Goal: Task Accomplishment & Management: Manage account settings

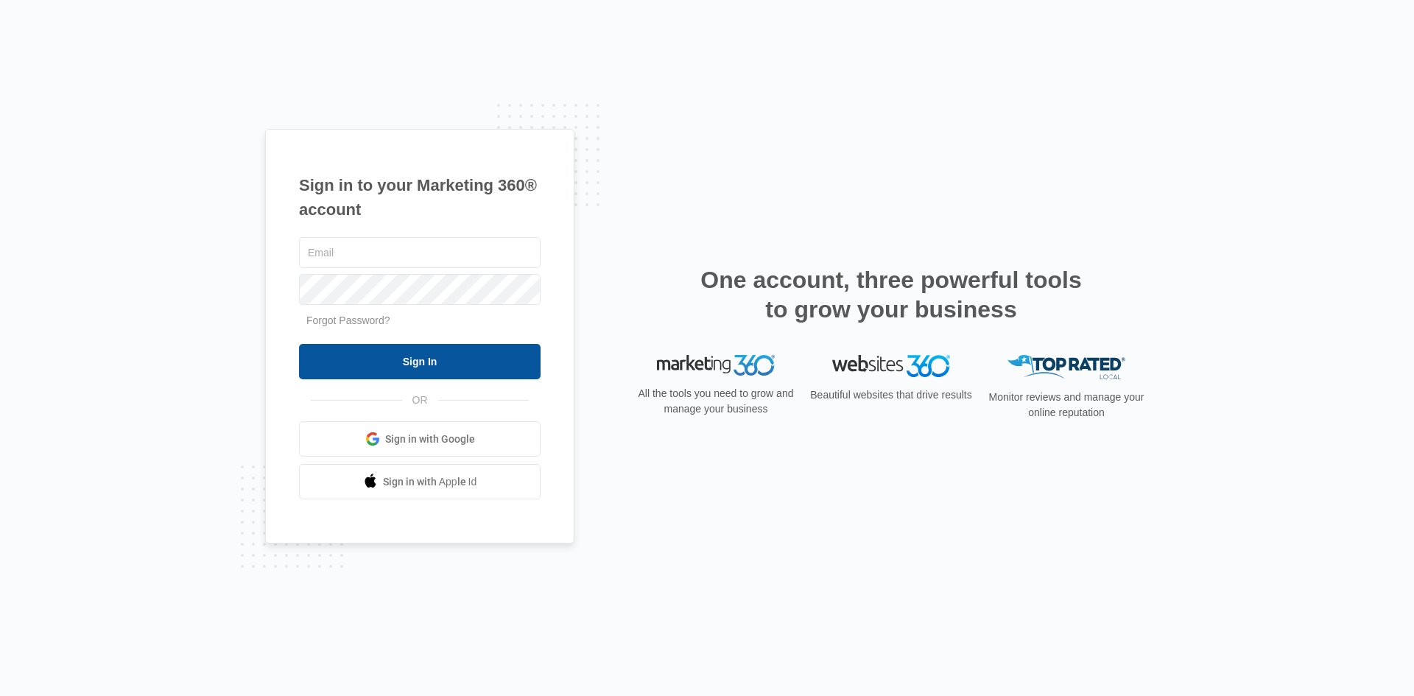
type input "[EMAIL_ADDRESS][DOMAIN_NAME]"
click at [429, 362] on input "Sign In" at bounding box center [420, 361] width 242 height 35
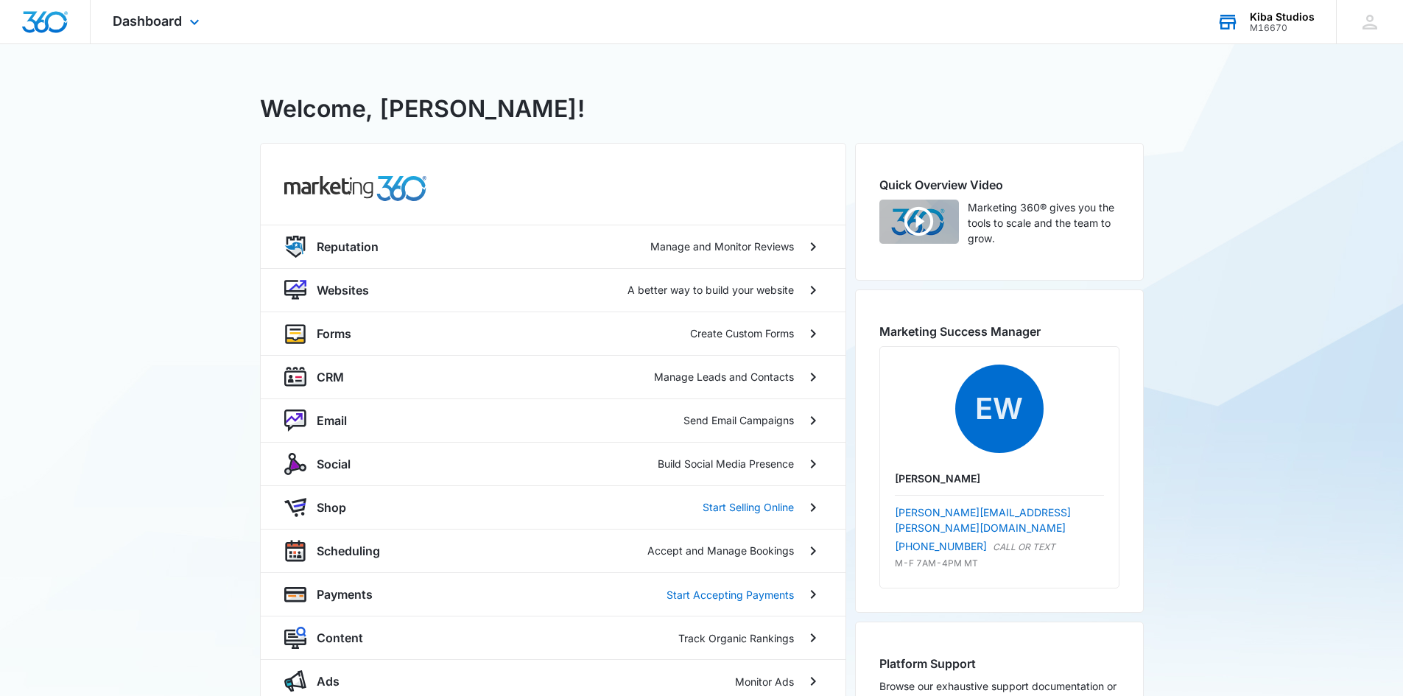
click at [1270, 16] on div "Kiba Studios" at bounding box center [1282, 17] width 65 height 12
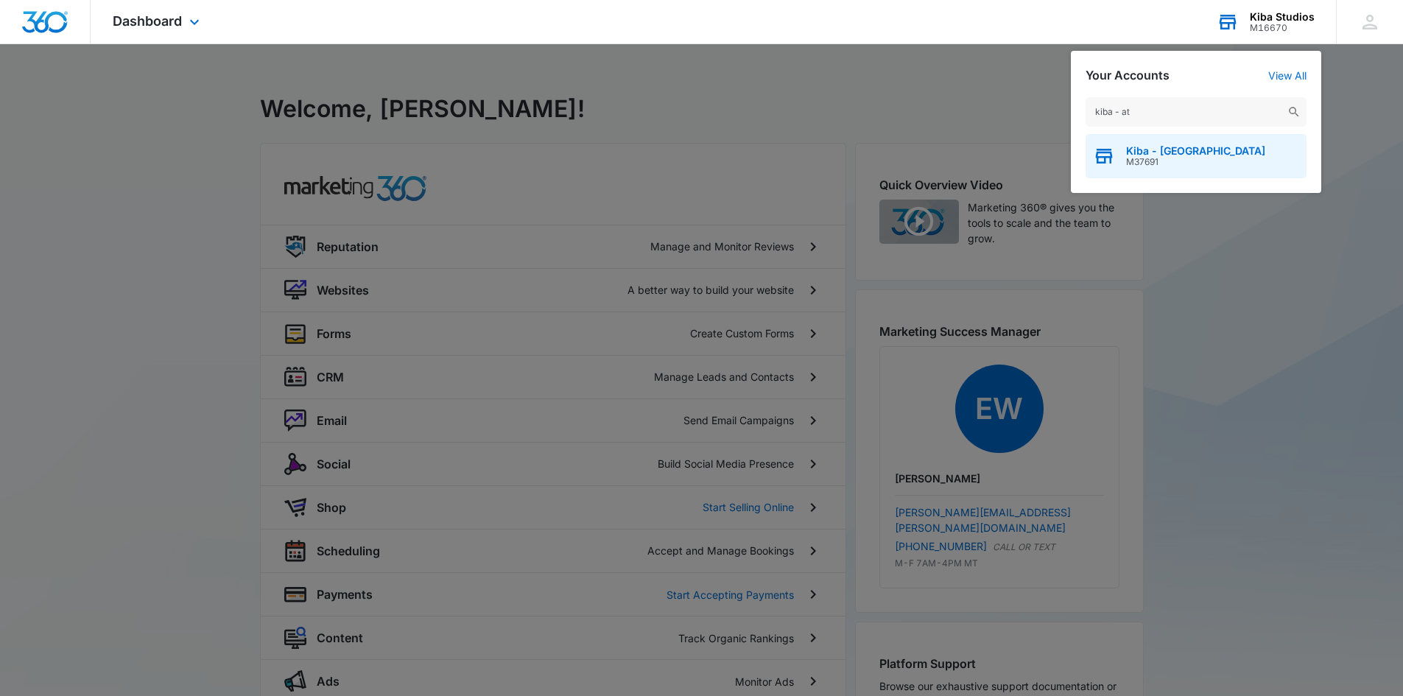
type input "kiba - at"
click at [1183, 150] on span "Kiba - Atlanta" at bounding box center [1195, 151] width 139 height 12
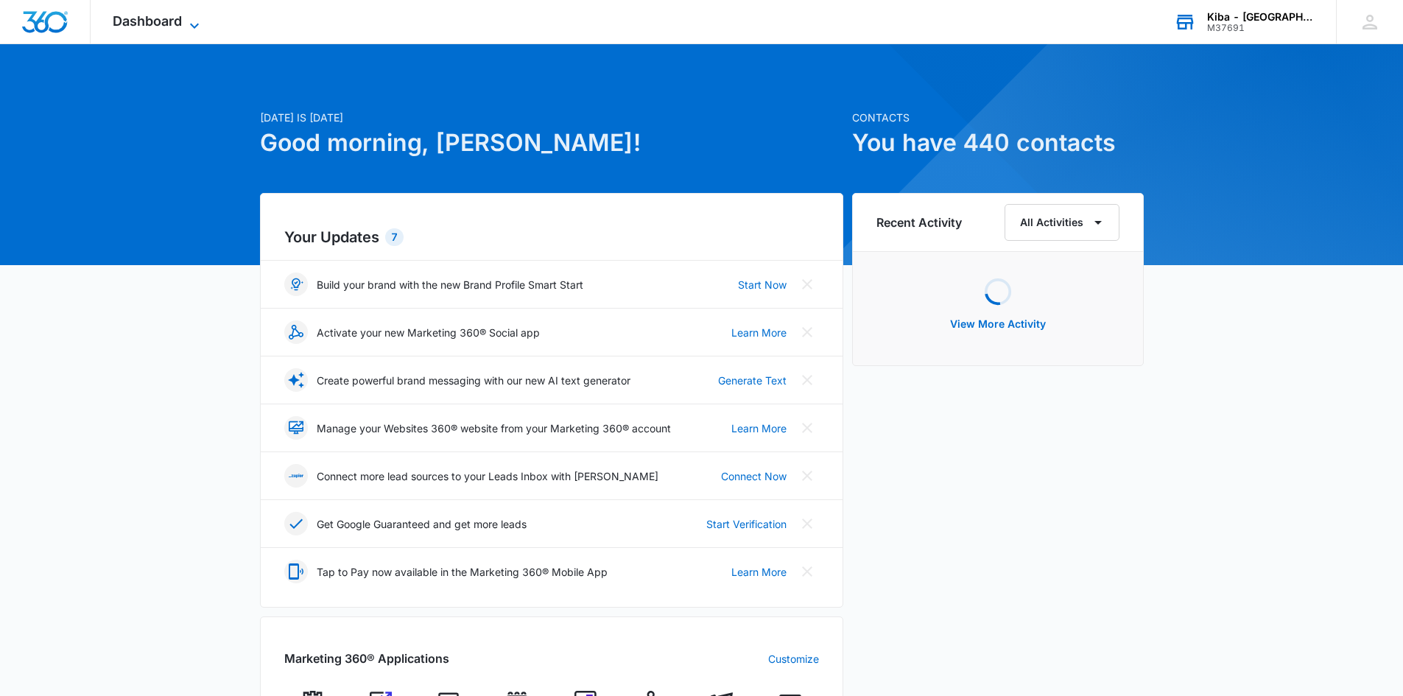
click at [196, 20] on icon at bounding box center [195, 26] width 18 height 18
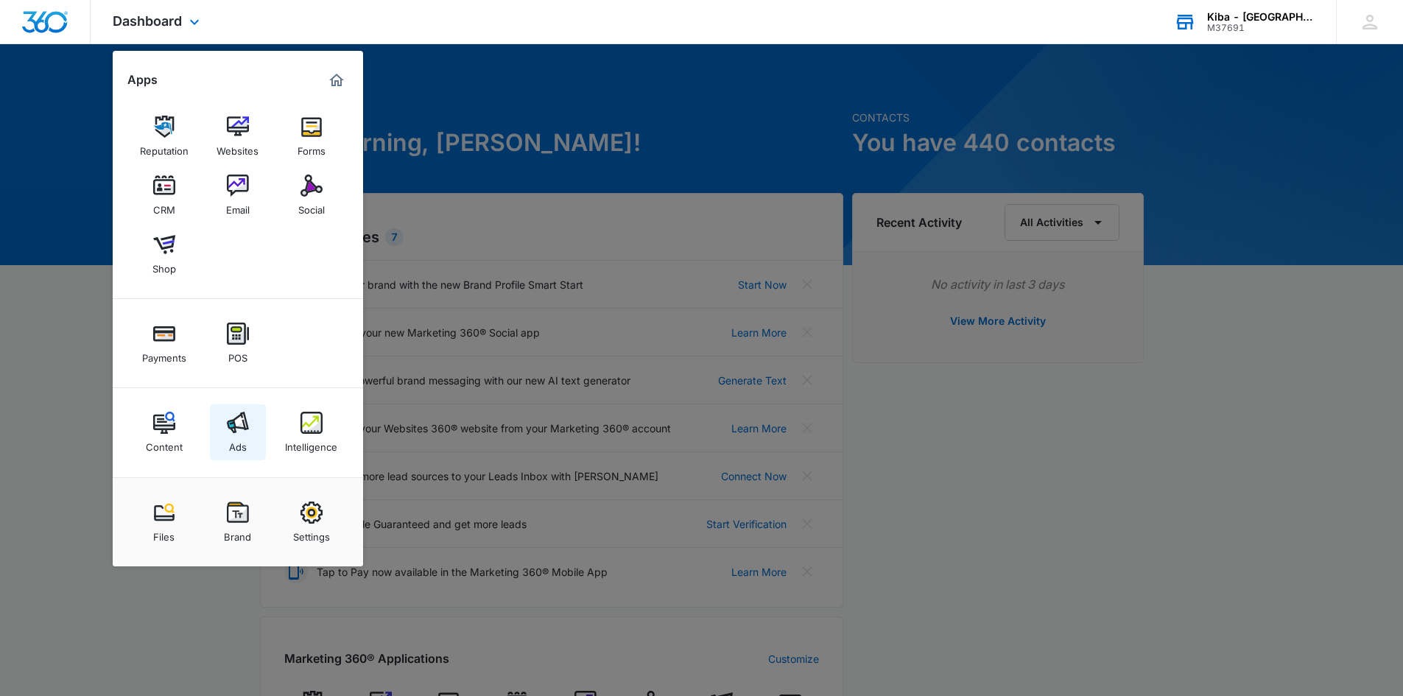
click at [238, 427] on img at bounding box center [238, 423] width 22 height 22
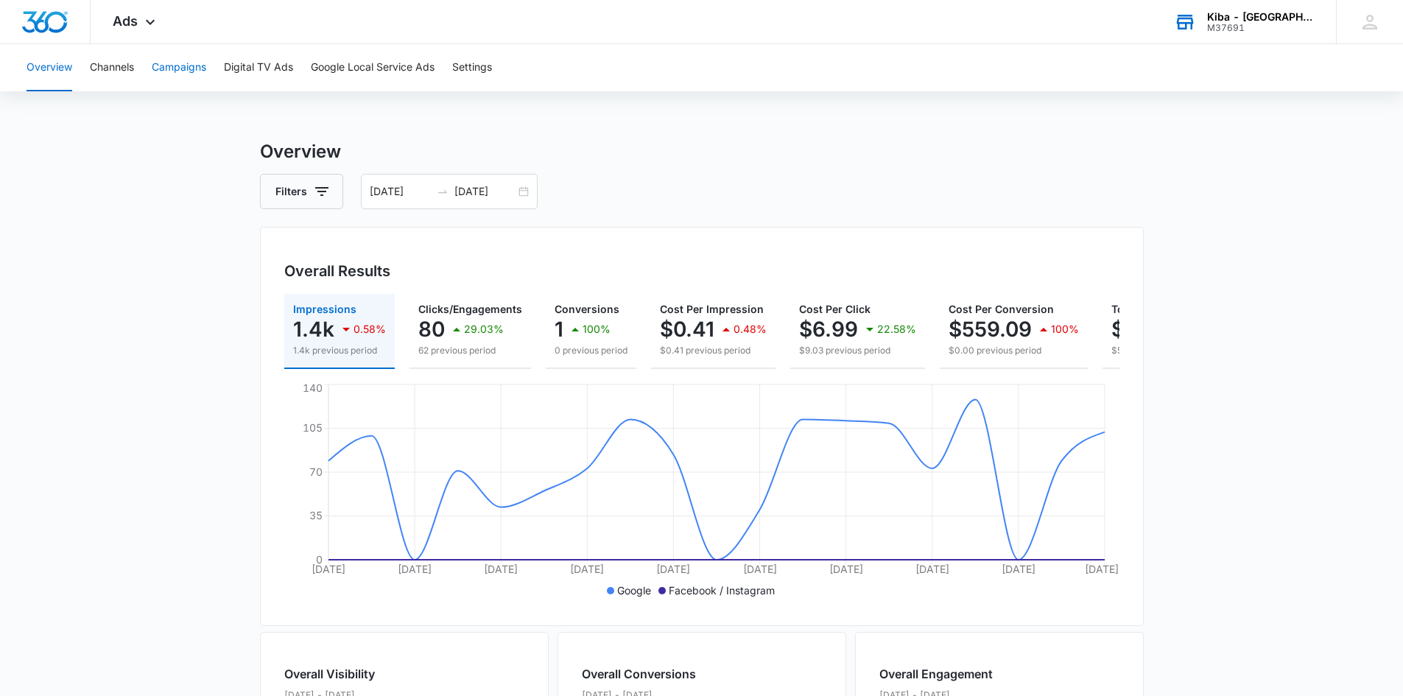
click at [189, 71] on button "Campaigns" at bounding box center [179, 67] width 54 height 47
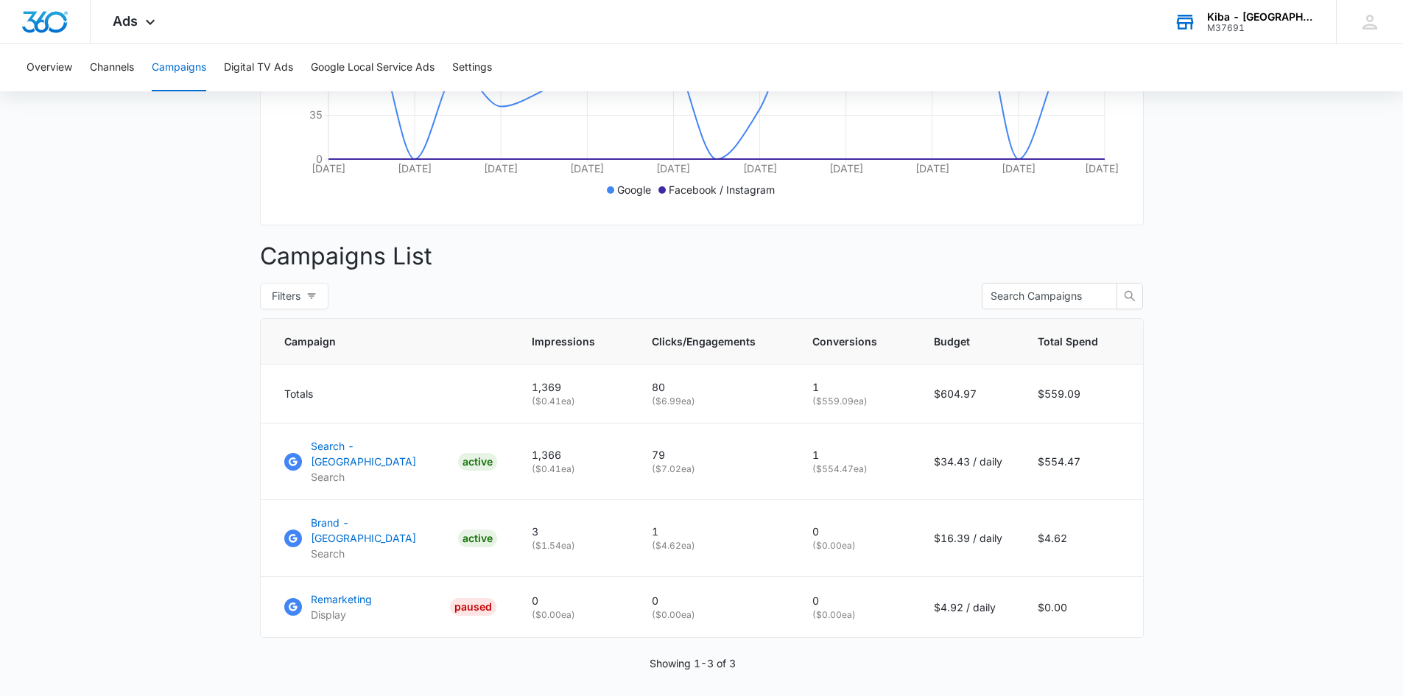
scroll to position [426, 0]
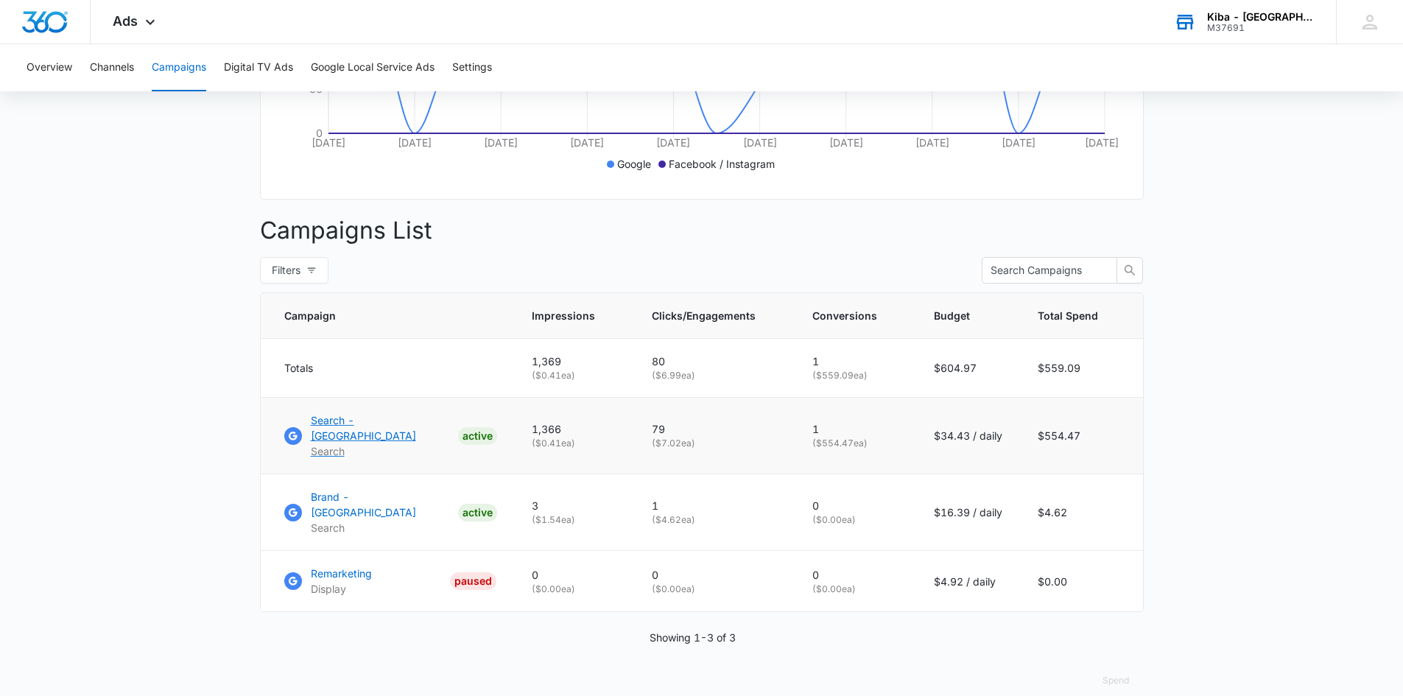
click at [345, 428] on p "Search - Atlanta" at bounding box center [381, 427] width 141 height 31
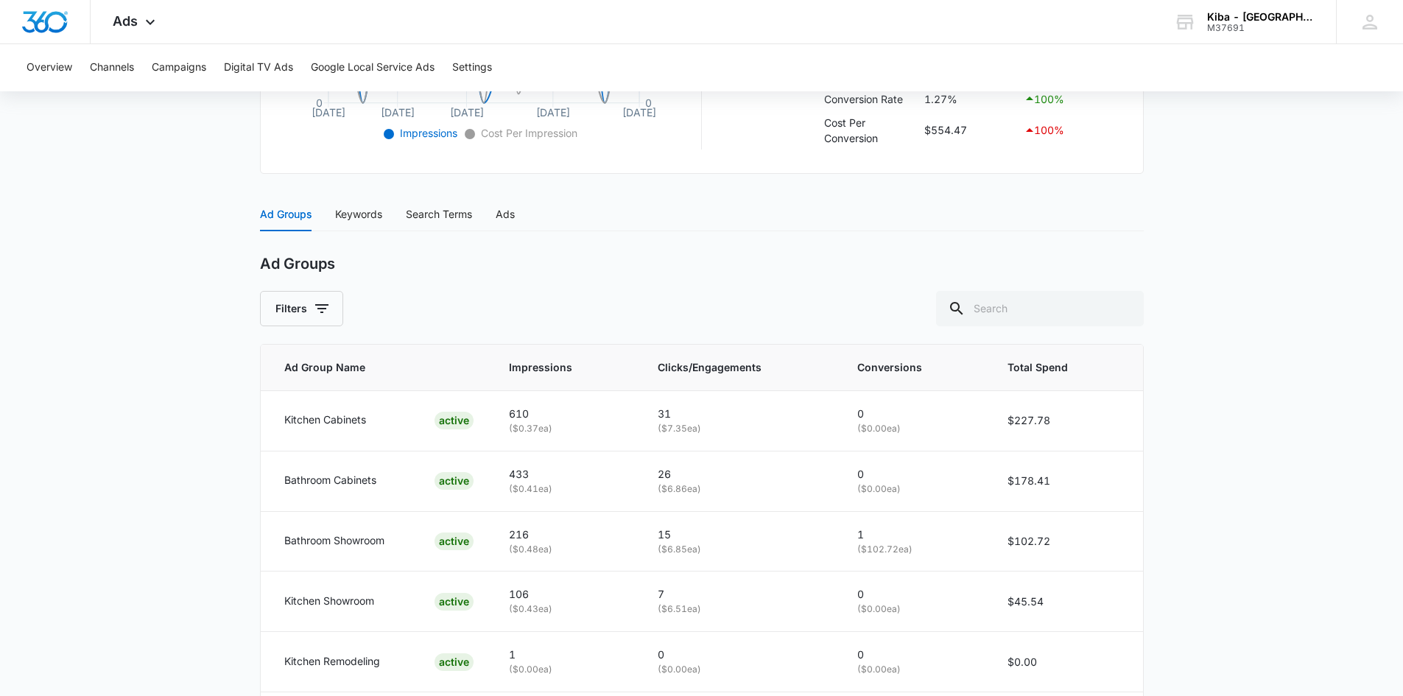
scroll to position [589, 0]
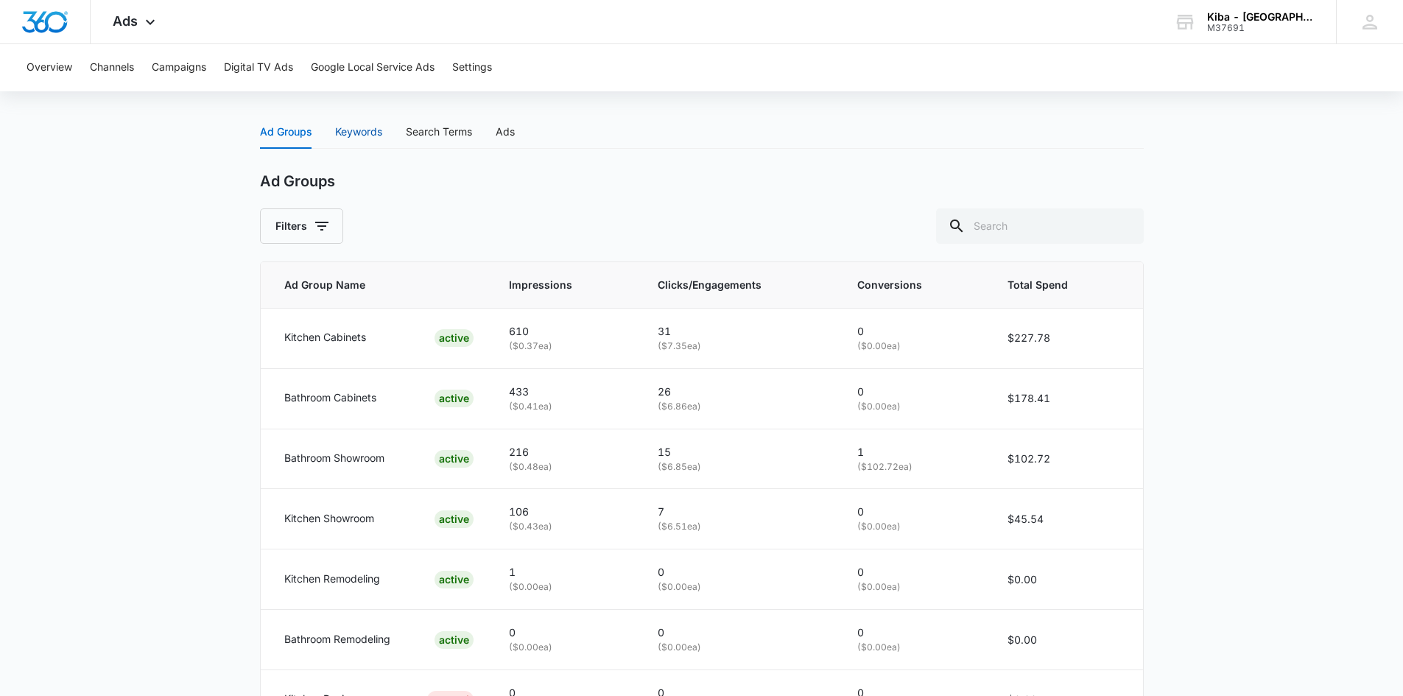
click at [360, 130] on div "Keywords" at bounding box center [358, 132] width 47 height 16
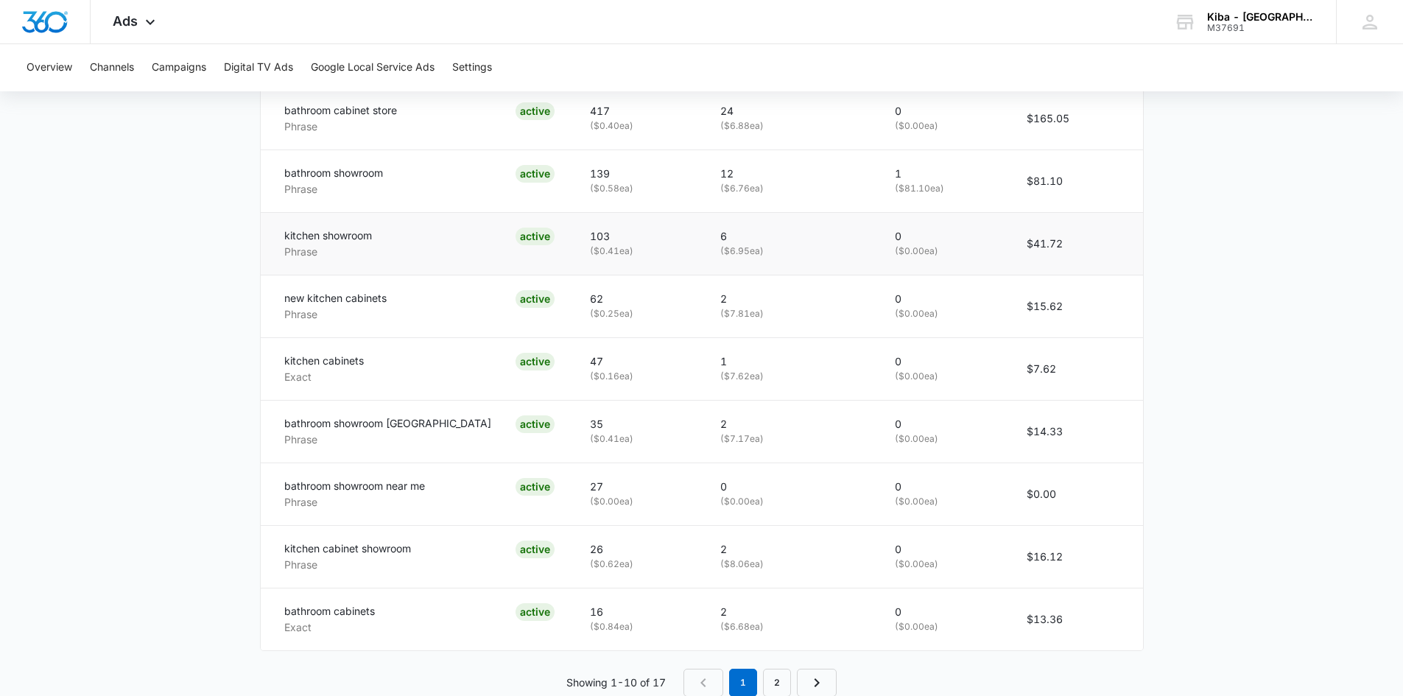
scroll to position [909, 0]
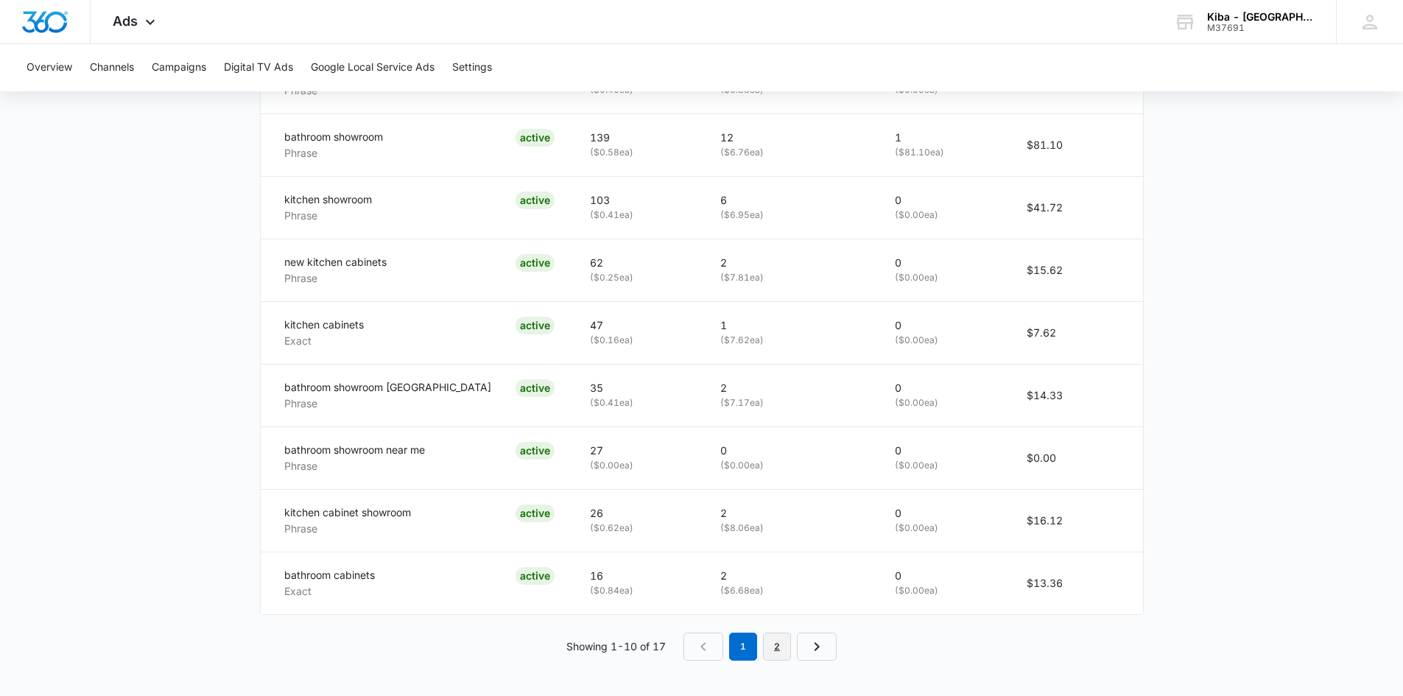
click at [785, 649] on link "2" at bounding box center [777, 647] width 28 height 28
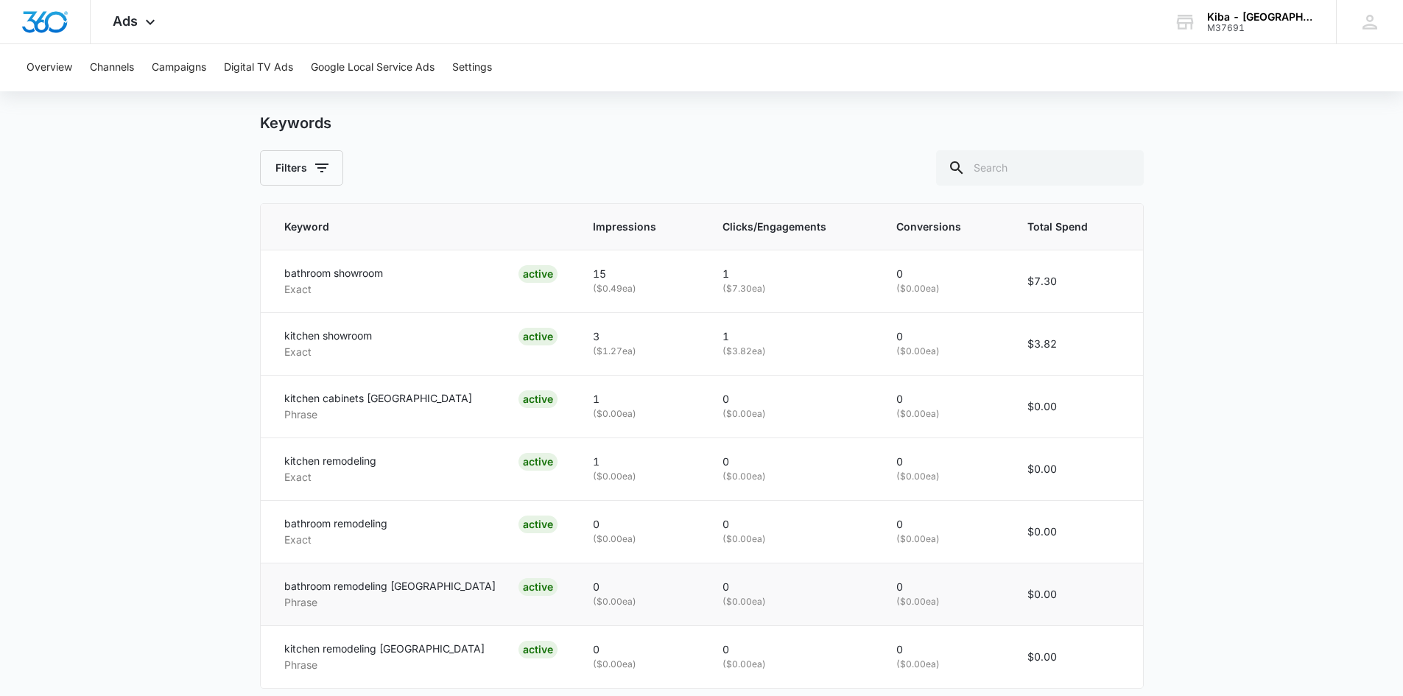
scroll to position [721, 0]
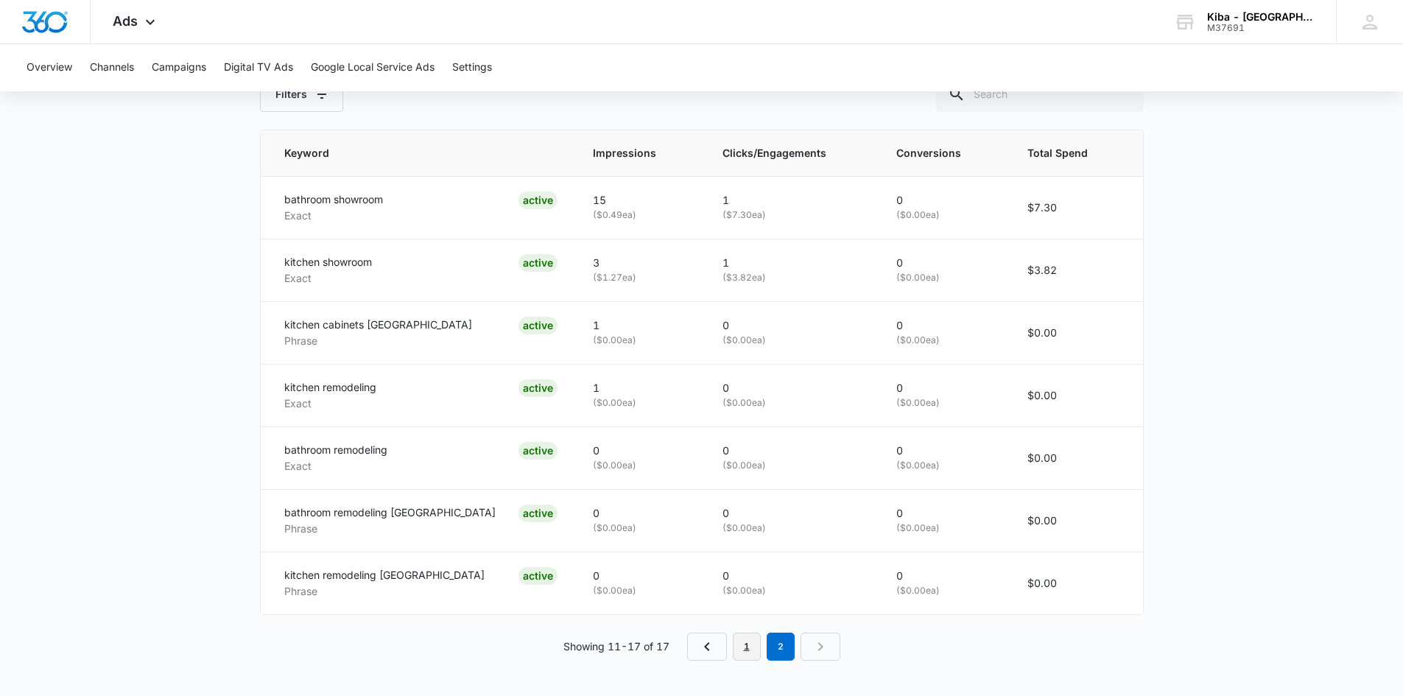
click at [742, 644] on link "1" at bounding box center [747, 647] width 28 height 28
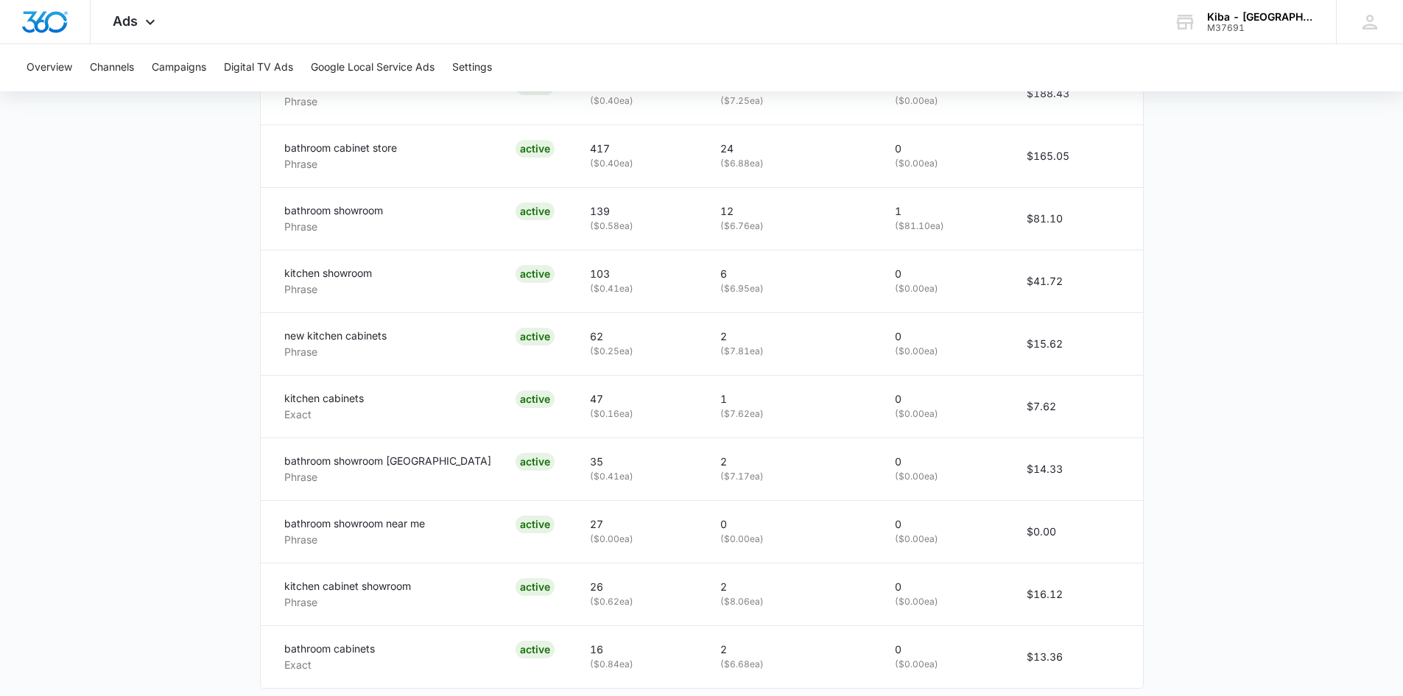
scroll to position [909, 0]
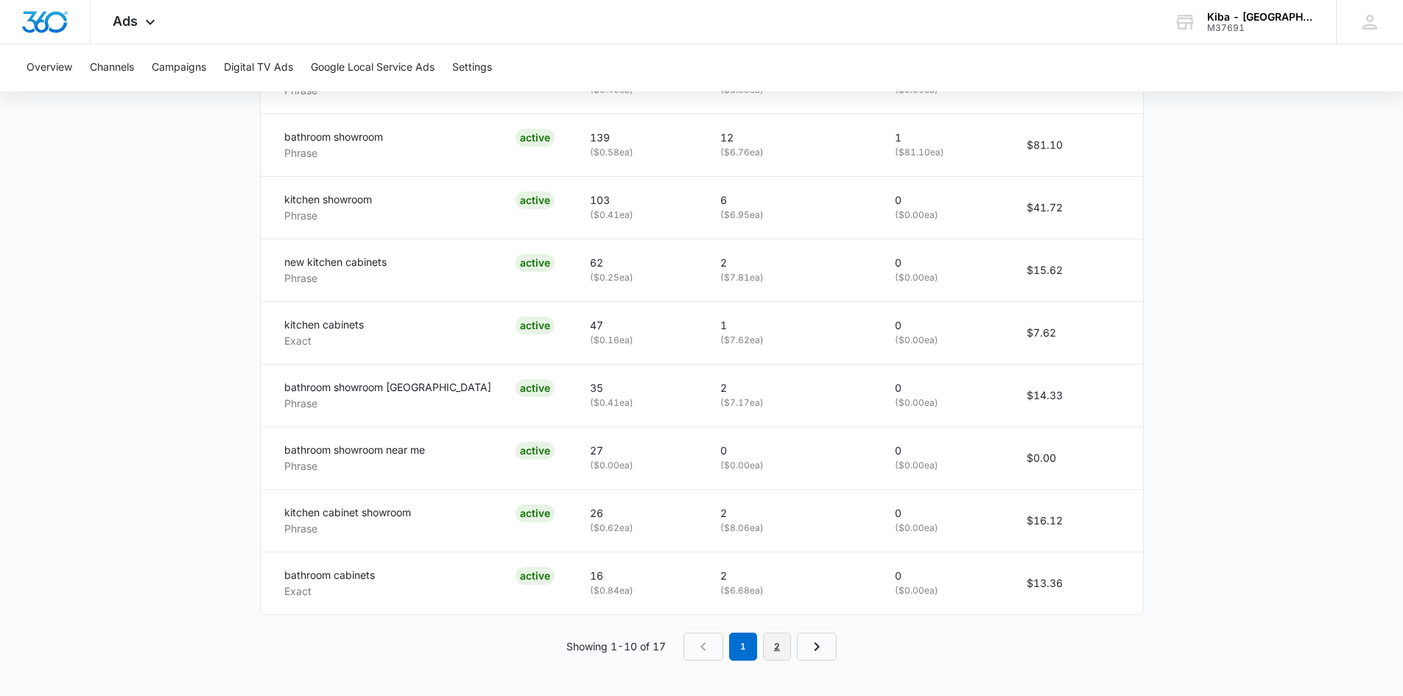
click at [775, 645] on link "2" at bounding box center [777, 647] width 28 height 28
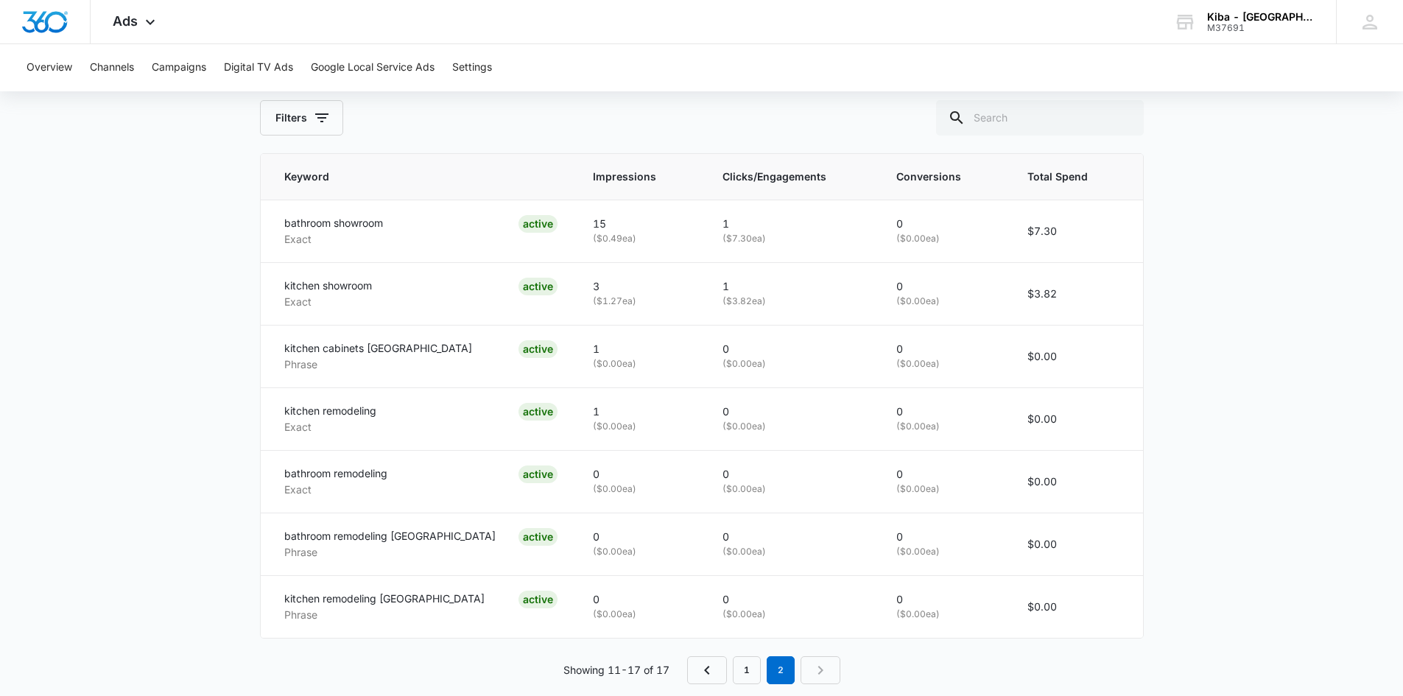
scroll to position [721, 0]
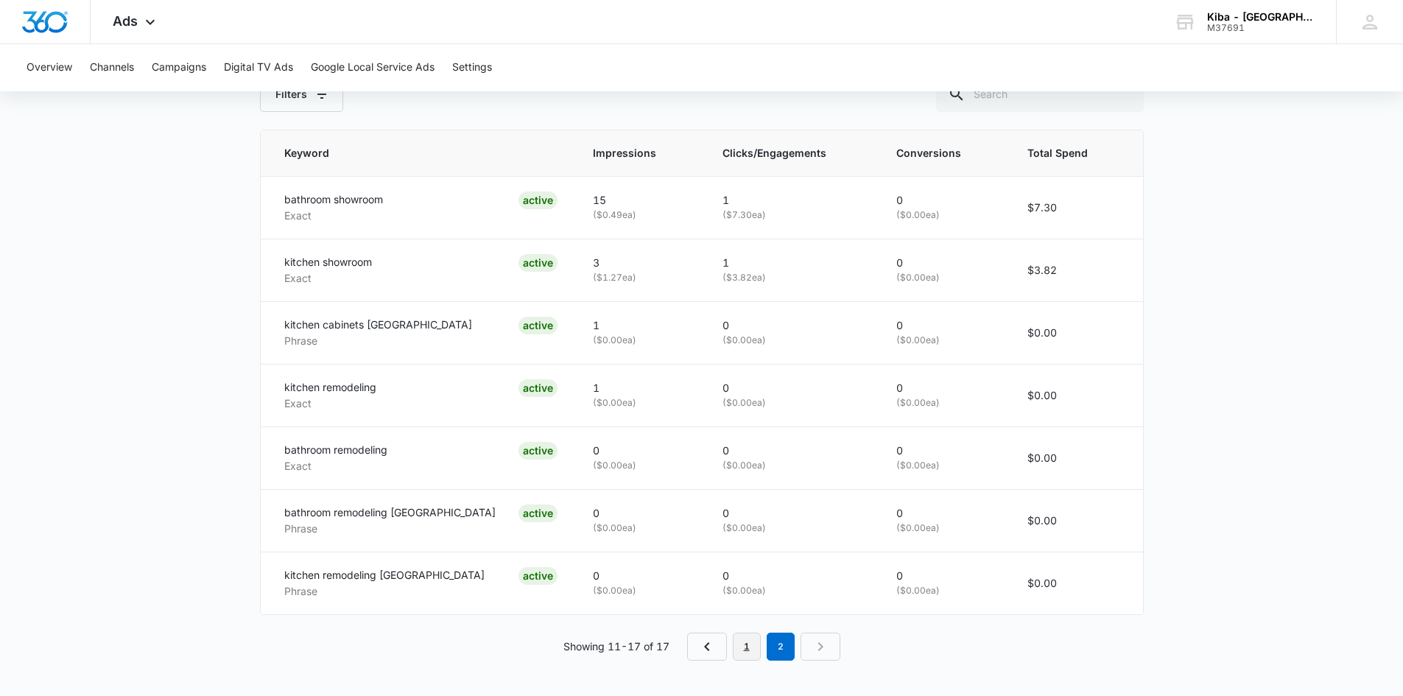
click at [753, 649] on link "1" at bounding box center [747, 647] width 28 height 28
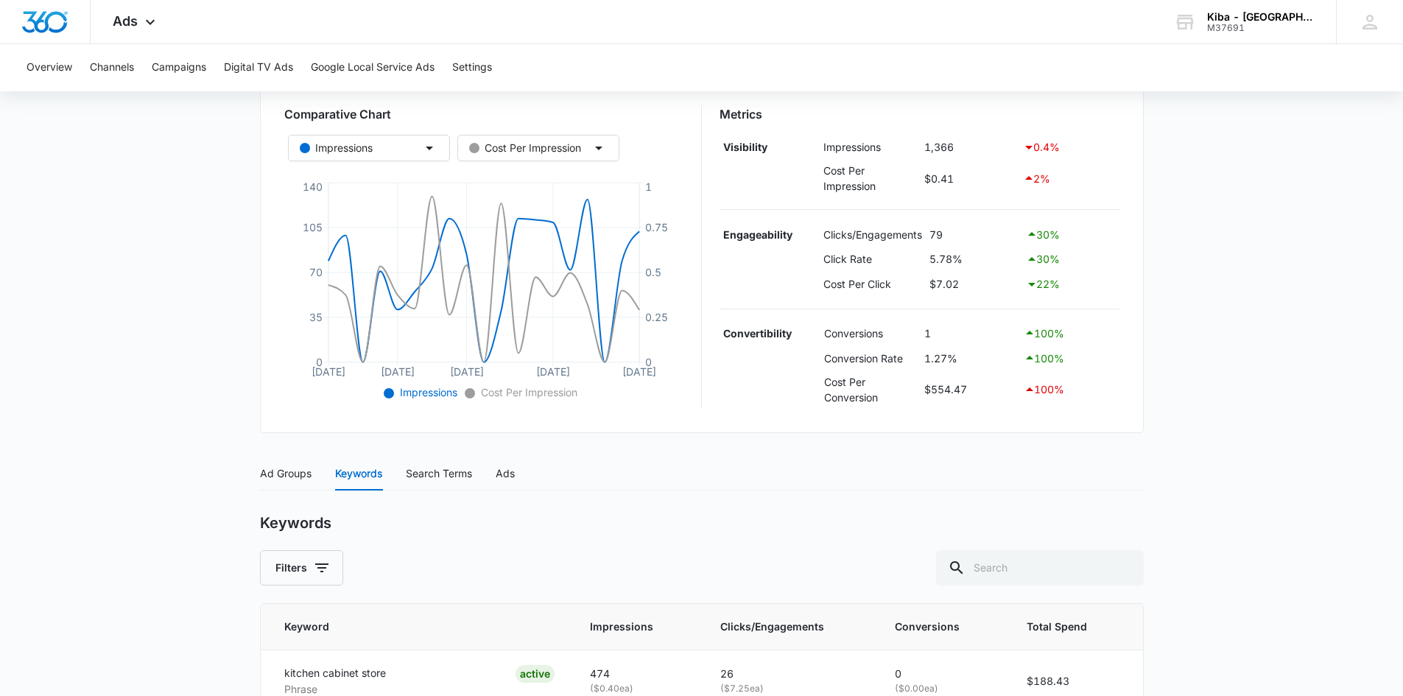
scroll to position [246, 0]
click at [451, 473] on div "Search Terms" at bounding box center [439, 475] width 66 height 16
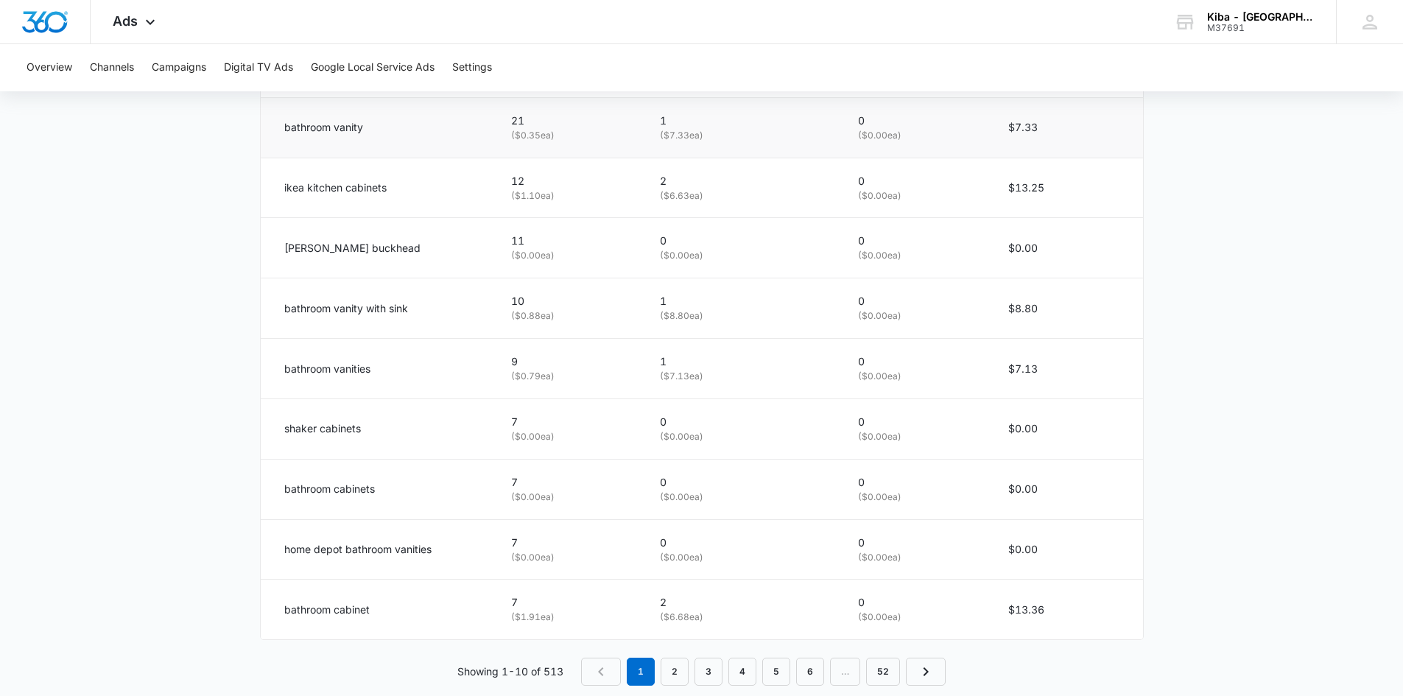
scroll to position [885, 0]
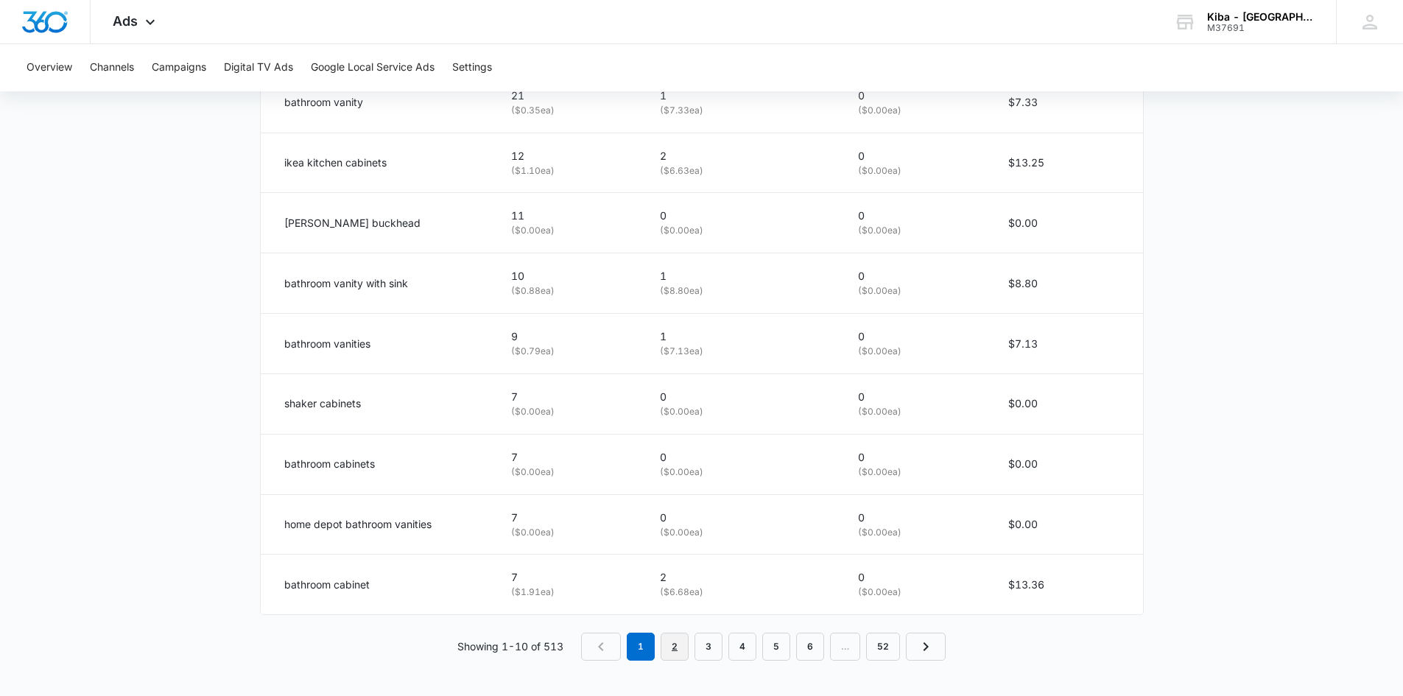
click at [683, 645] on link "2" at bounding box center [675, 647] width 28 height 28
click at [715, 645] on link "3" at bounding box center [712, 647] width 28 height 28
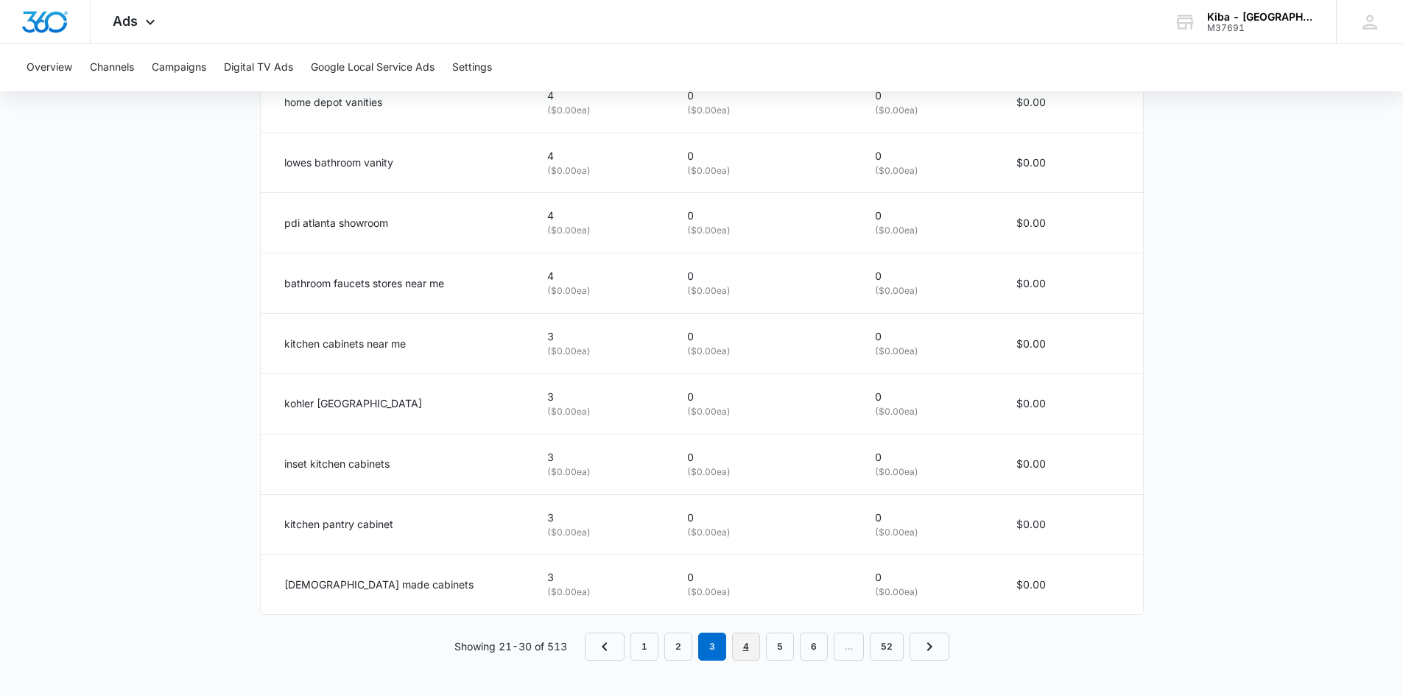
click at [750, 649] on link "4" at bounding box center [746, 647] width 28 height 28
click at [775, 649] on link "5" at bounding box center [780, 647] width 28 height 28
click at [797, 643] on link "6" at bounding box center [797, 647] width 28 height 28
click at [806, 637] on link "7" at bounding box center [797, 647] width 28 height 28
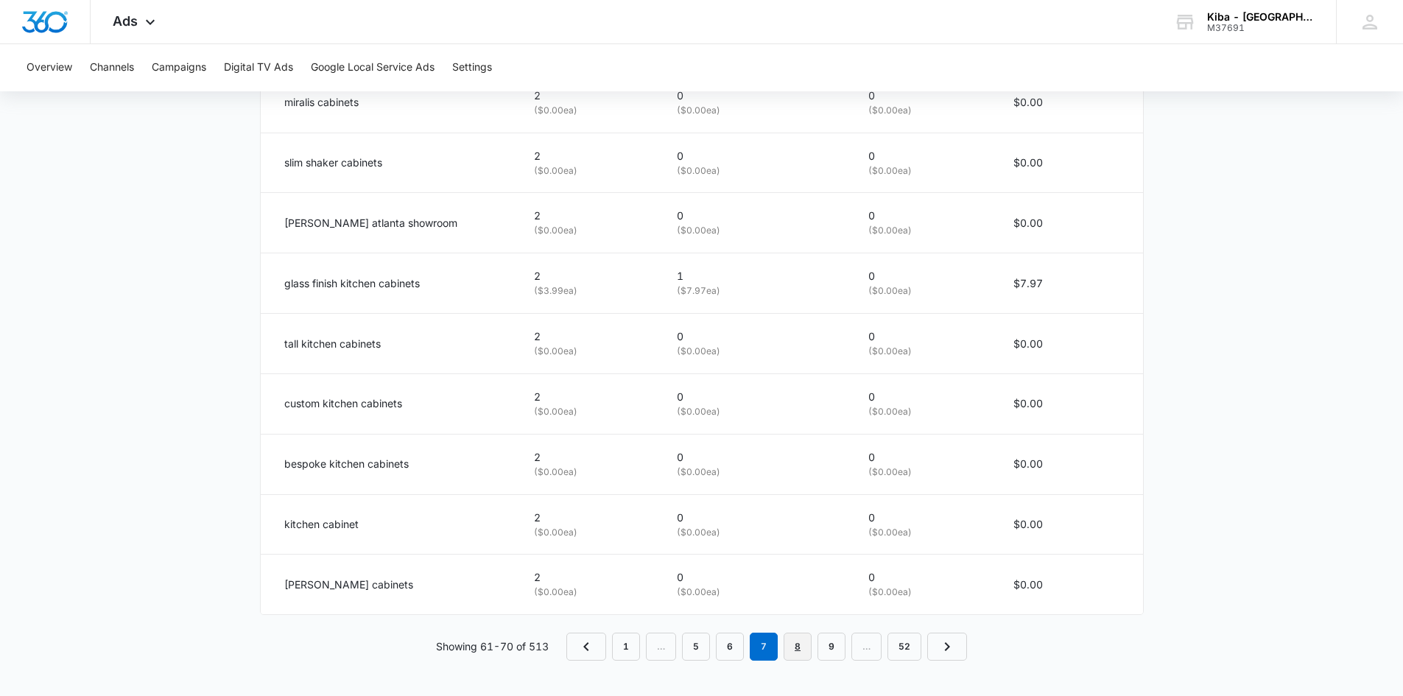
click at [797, 645] on link "8" at bounding box center [797, 647] width 28 height 28
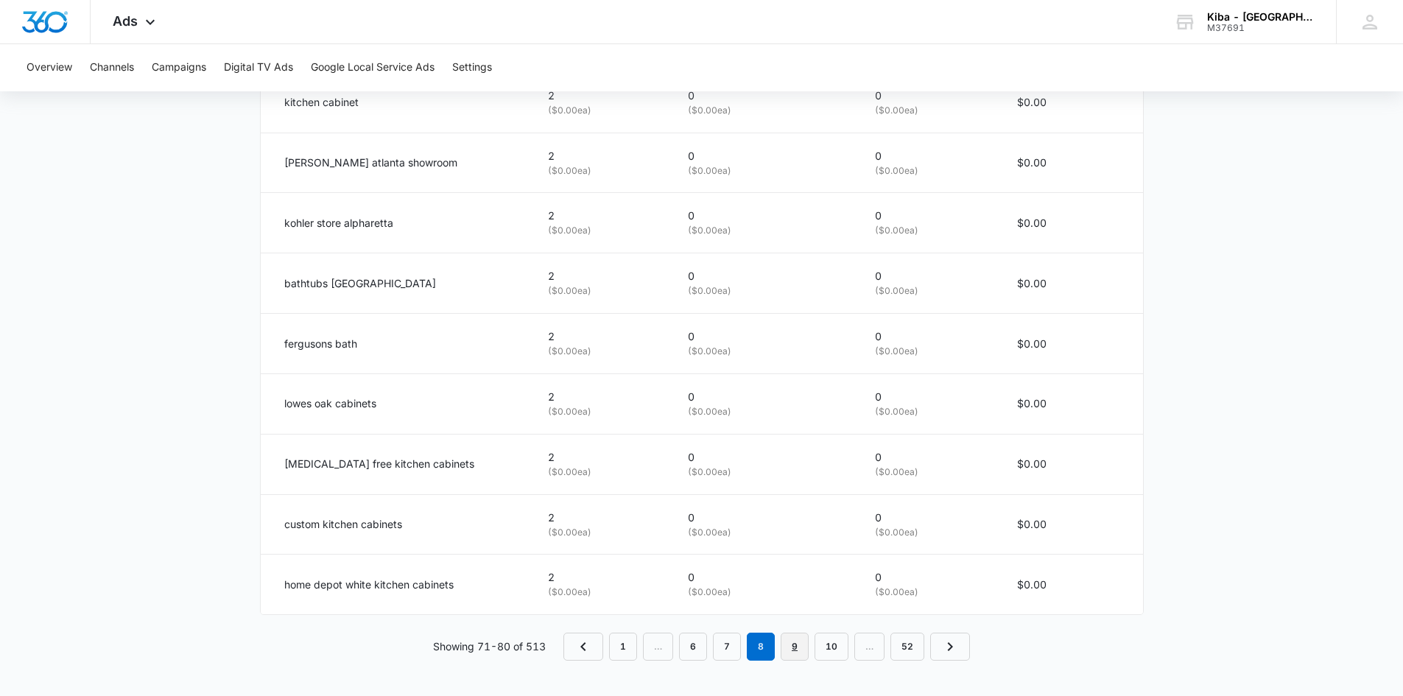
click at [795, 644] on link "9" at bounding box center [795, 647] width 28 height 28
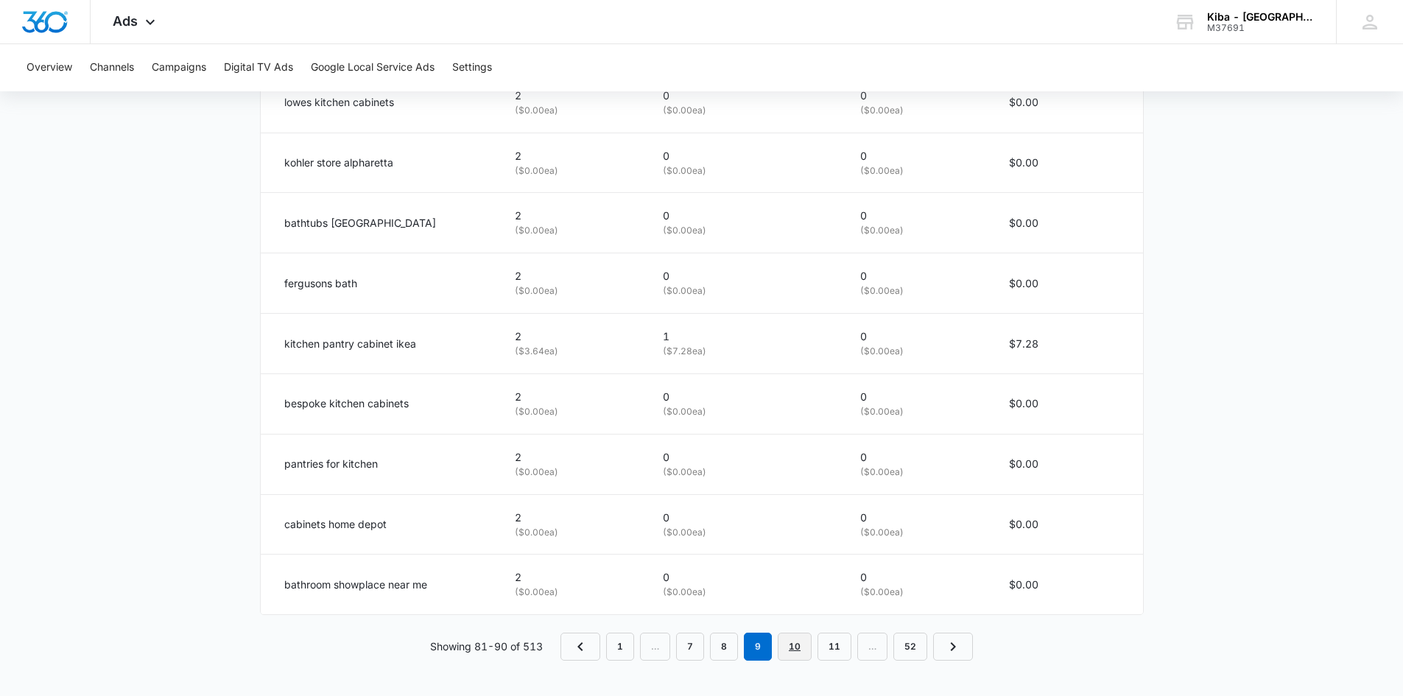
click at [787, 639] on link "10" at bounding box center [795, 647] width 34 height 28
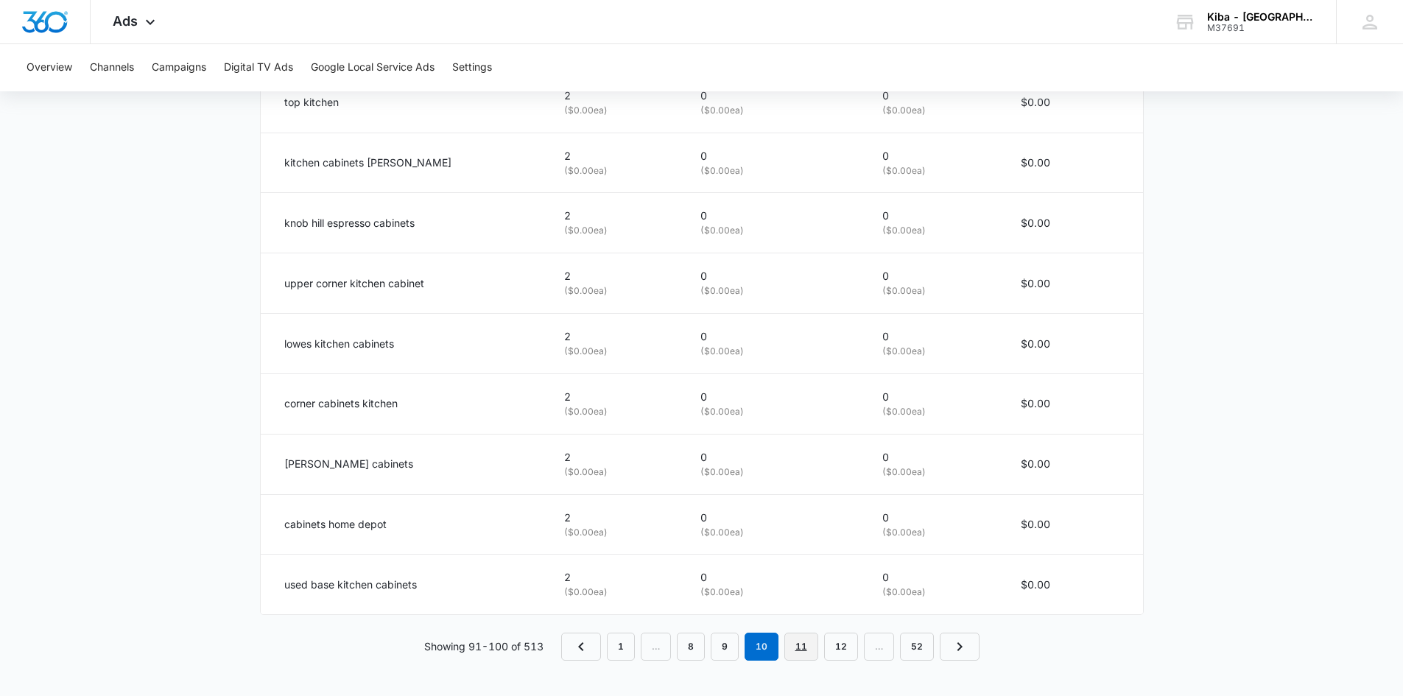
click at [799, 643] on link "11" at bounding box center [801, 647] width 34 height 28
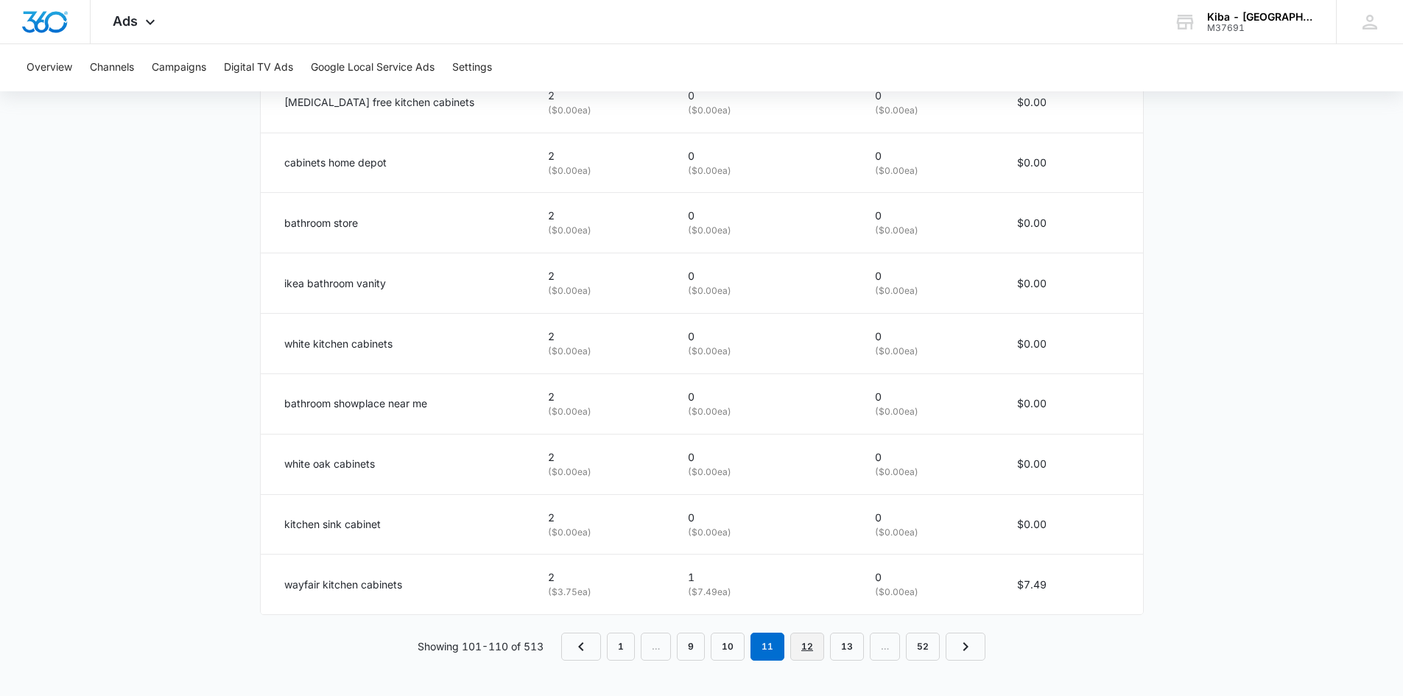
click at [814, 642] on link "12" at bounding box center [807, 647] width 34 height 28
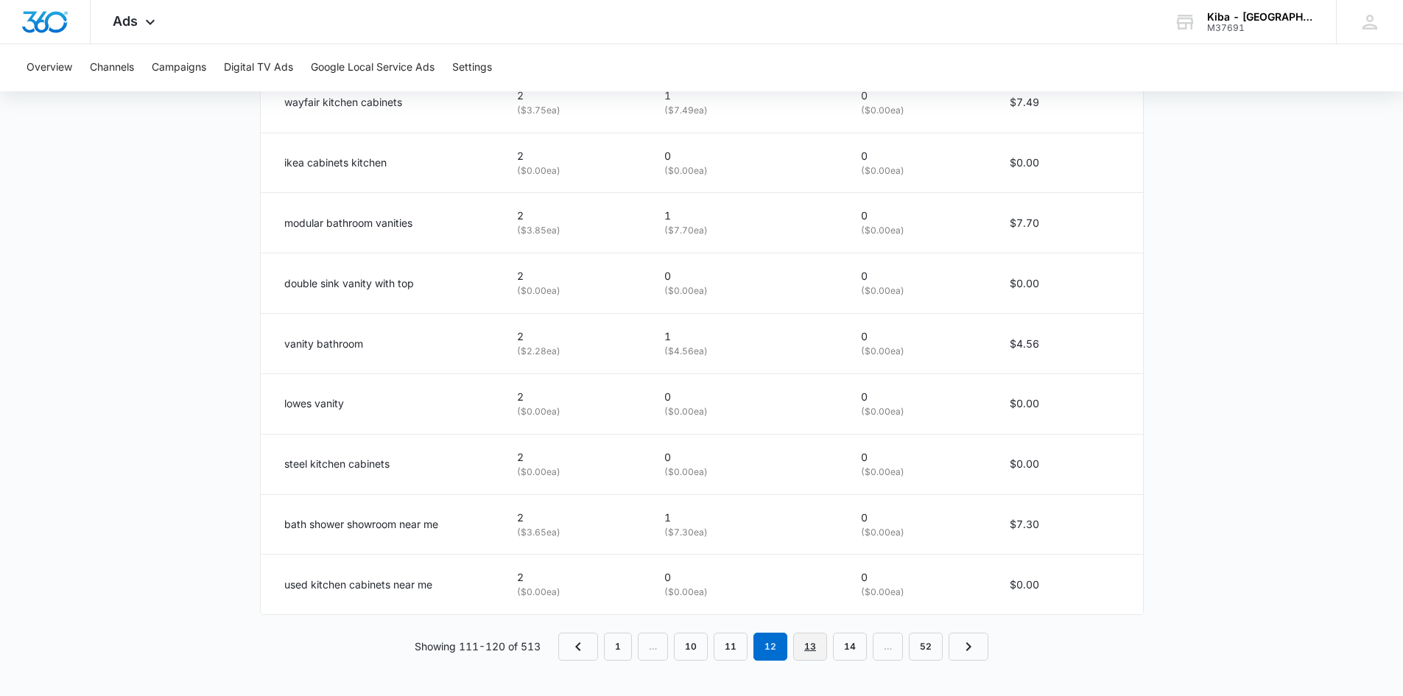
click at [819, 643] on link "13" at bounding box center [810, 647] width 34 height 28
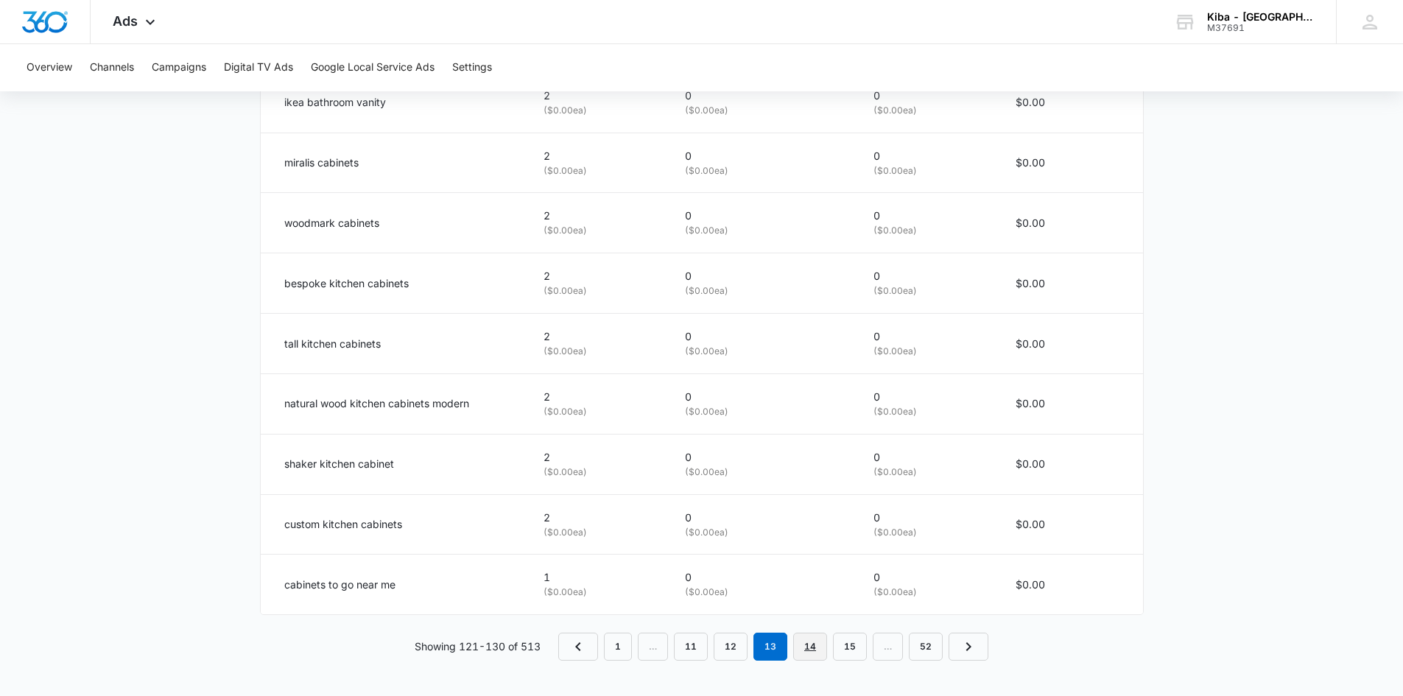
click at [808, 649] on link "14" at bounding box center [810, 647] width 34 height 28
click at [814, 647] on link "15" at bounding box center [810, 647] width 34 height 28
click at [809, 649] on link "16" at bounding box center [810, 647] width 34 height 28
click at [811, 644] on link "17" at bounding box center [810, 647] width 34 height 28
click at [806, 643] on link "18" at bounding box center [810, 647] width 34 height 28
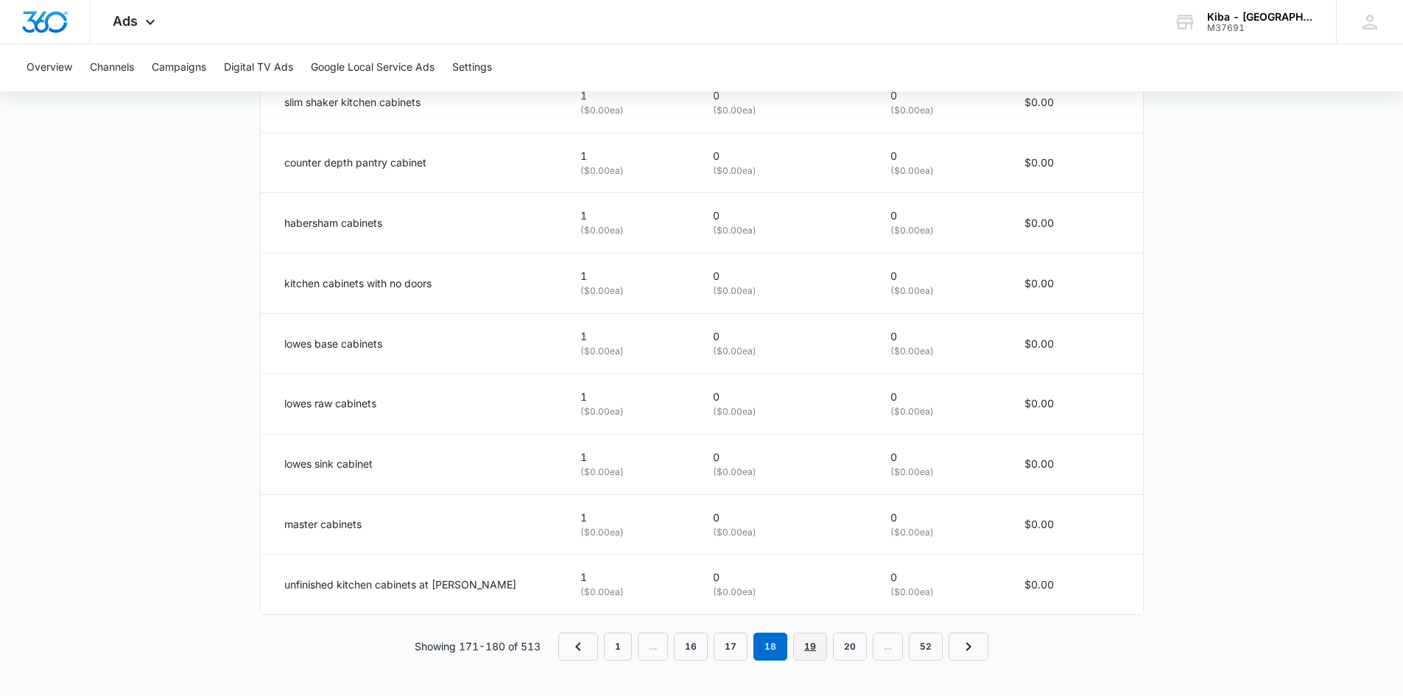
click at [809, 643] on link "19" at bounding box center [810, 647] width 34 height 28
click at [813, 647] on link "20" at bounding box center [810, 647] width 34 height 28
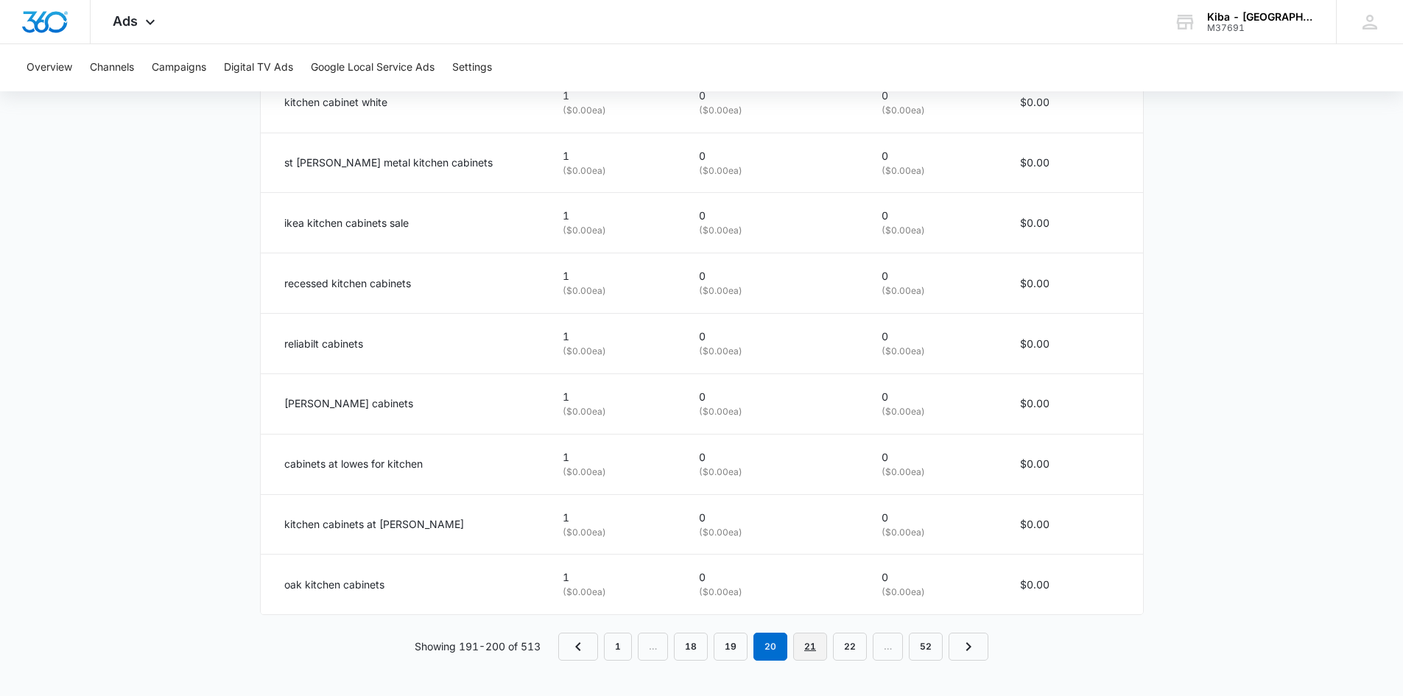
click at [811, 644] on link "21" at bounding box center [810, 647] width 34 height 28
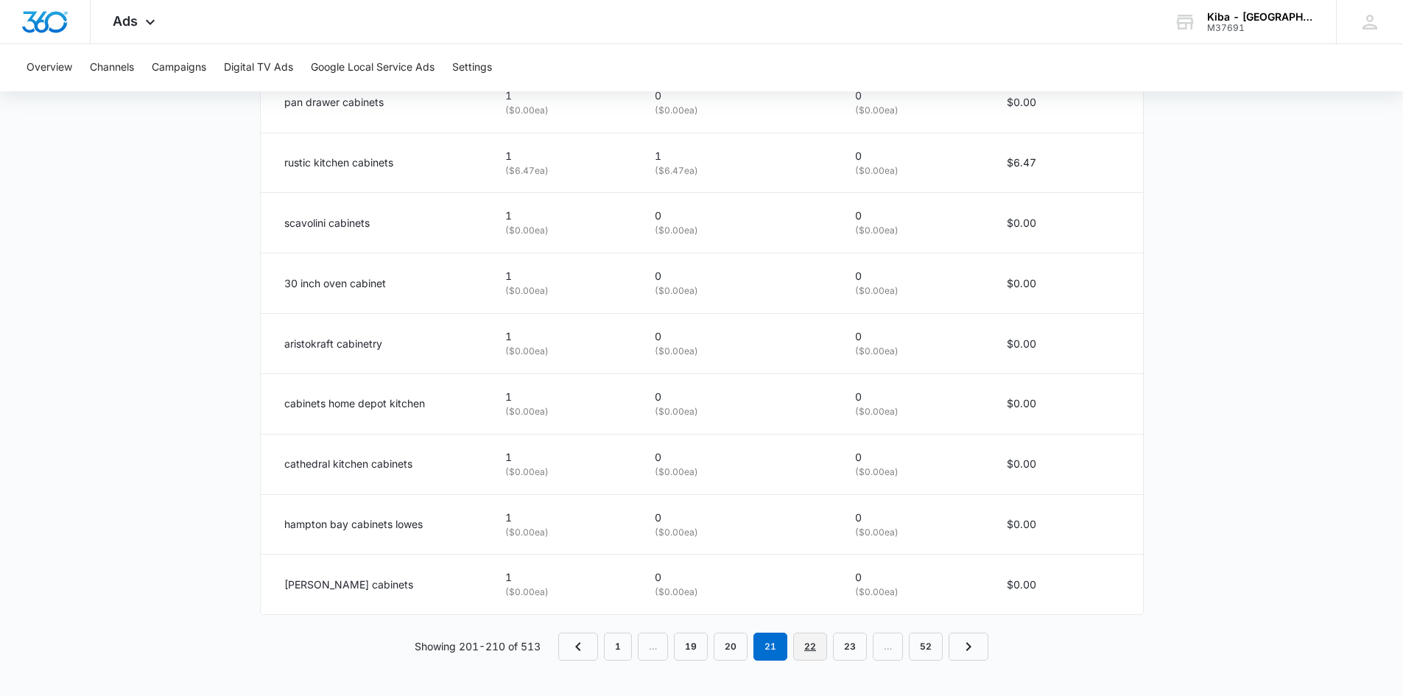
click at [820, 641] on link "22" at bounding box center [810, 647] width 34 height 28
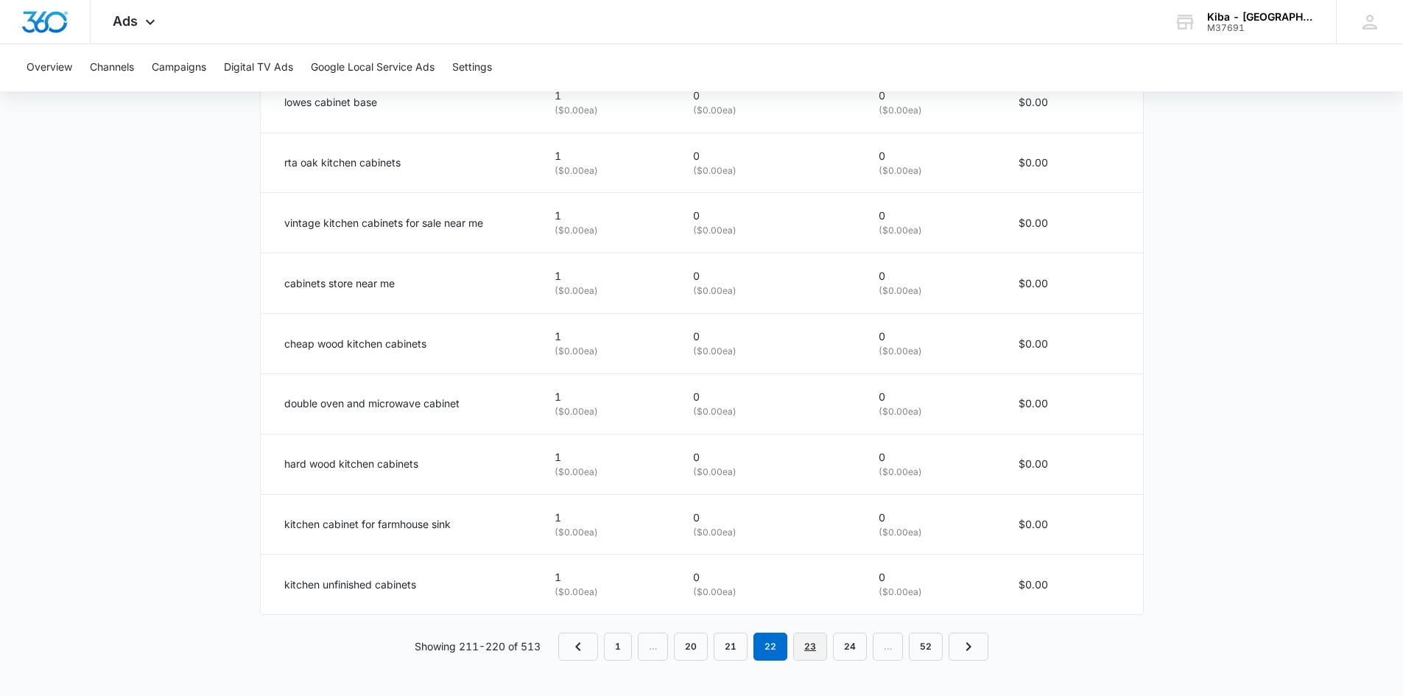
click at [823, 650] on link "23" at bounding box center [810, 647] width 34 height 28
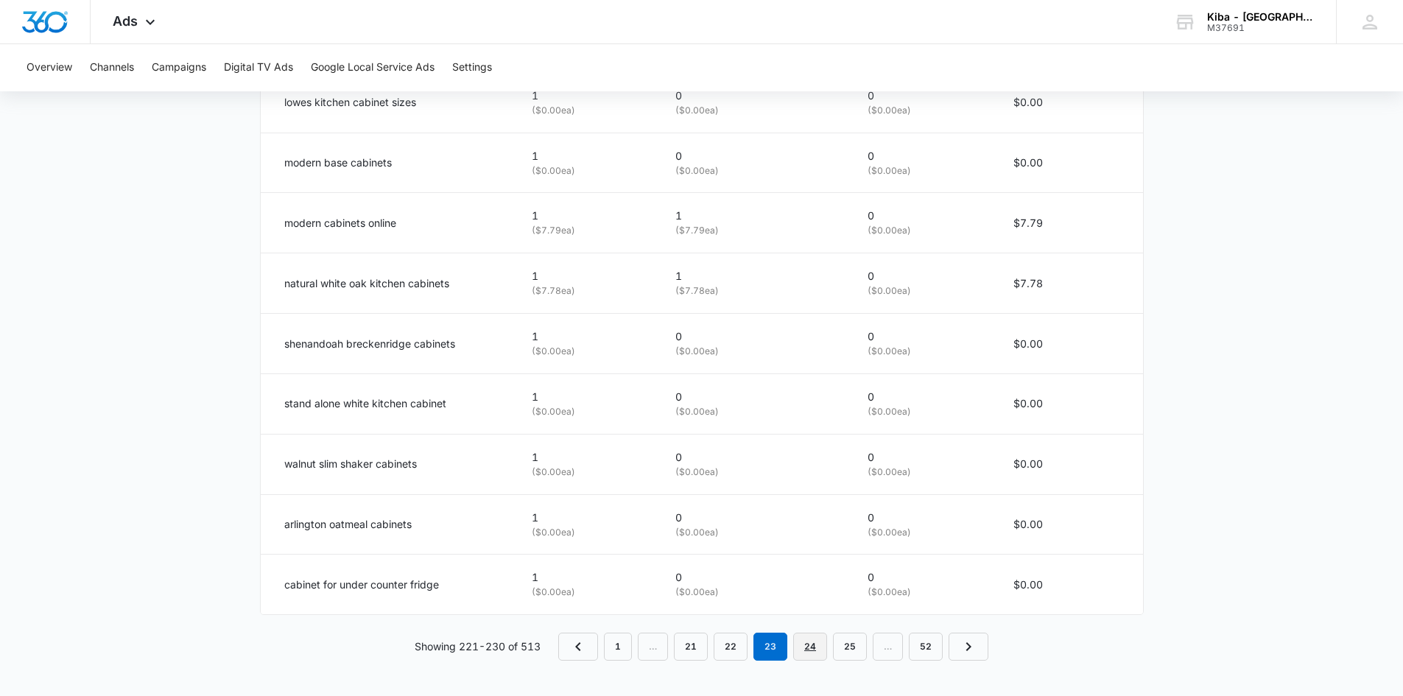
click at [802, 641] on link "24" at bounding box center [810, 647] width 34 height 28
click at [820, 646] on link "25" at bounding box center [810, 647] width 34 height 28
click at [802, 644] on link "26" at bounding box center [810, 647] width 34 height 28
click at [808, 644] on link "27" at bounding box center [810, 647] width 34 height 28
click at [804, 650] on link "28" at bounding box center [810, 647] width 34 height 28
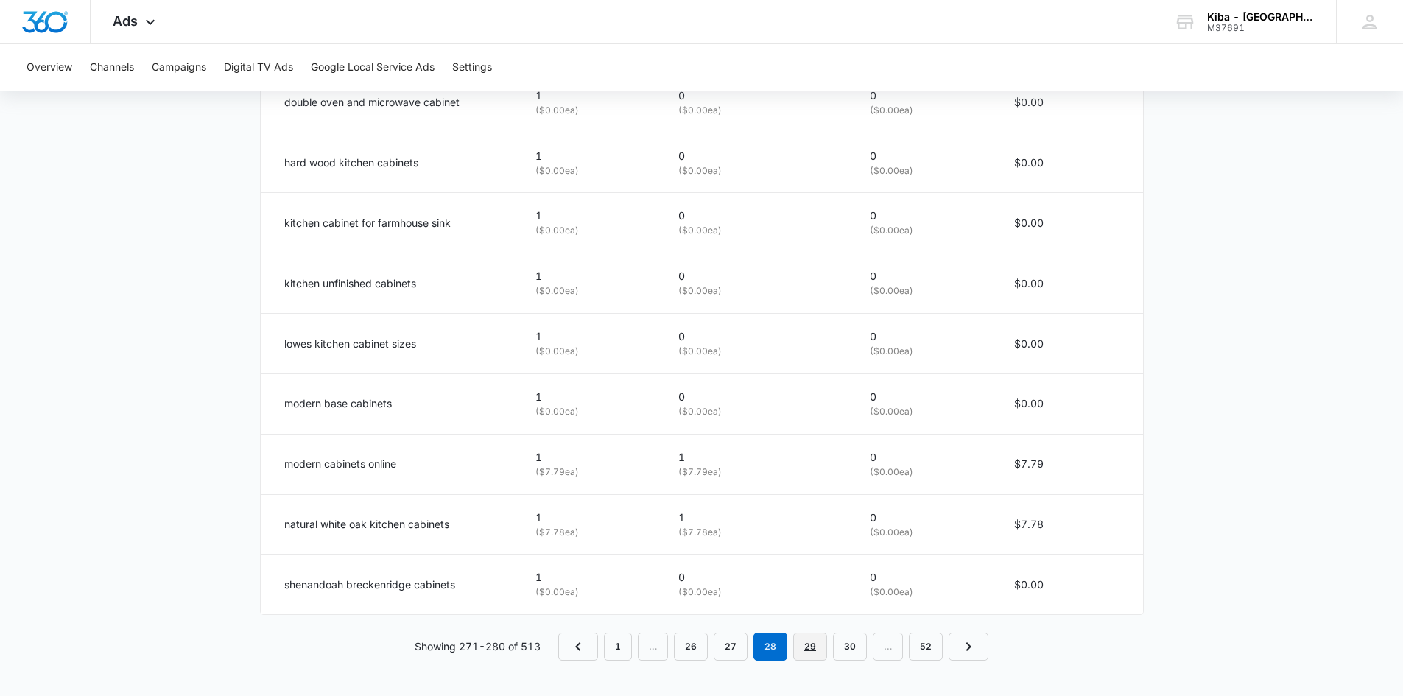
click at [800, 647] on link "29" at bounding box center [810, 647] width 34 height 28
click at [807, 644] on link "30" at bounding box center [810, 647] width 34 height 28
click at [809, 641] on link "31" at bounding box center [810, 647] width 34 height 28
click at [817, 644] on link "32" at bounding box center [810, 647] width 34 height 28
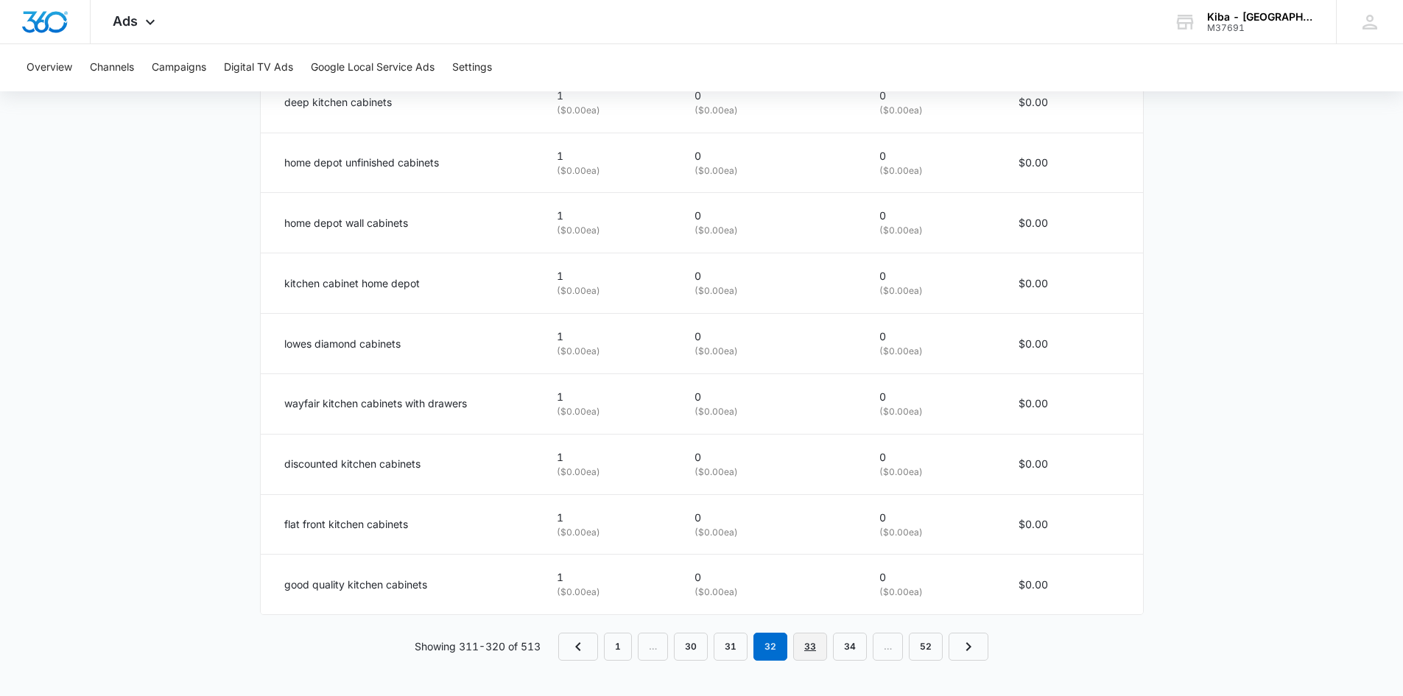
click at [820, 643] on link "33" at bounding box center [810, 647] width 34 height 28
click at [814, 645] on link "34" at bounding box center [810, 647] width 34 height 28
click at [806, 638] on link "35" at bounding box center [810, 647] width 34 height 28
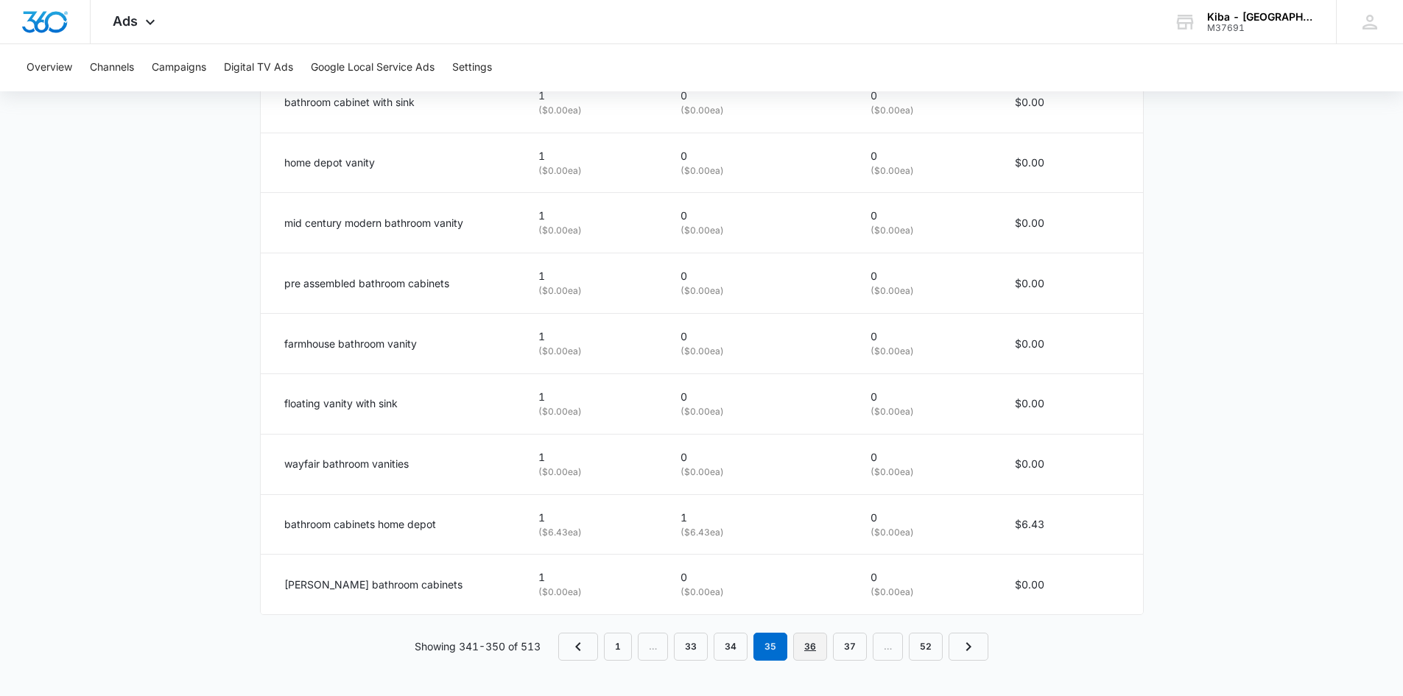
click at [814, 643] on link "36" at bounding box center [810, 647] width 34 height 28
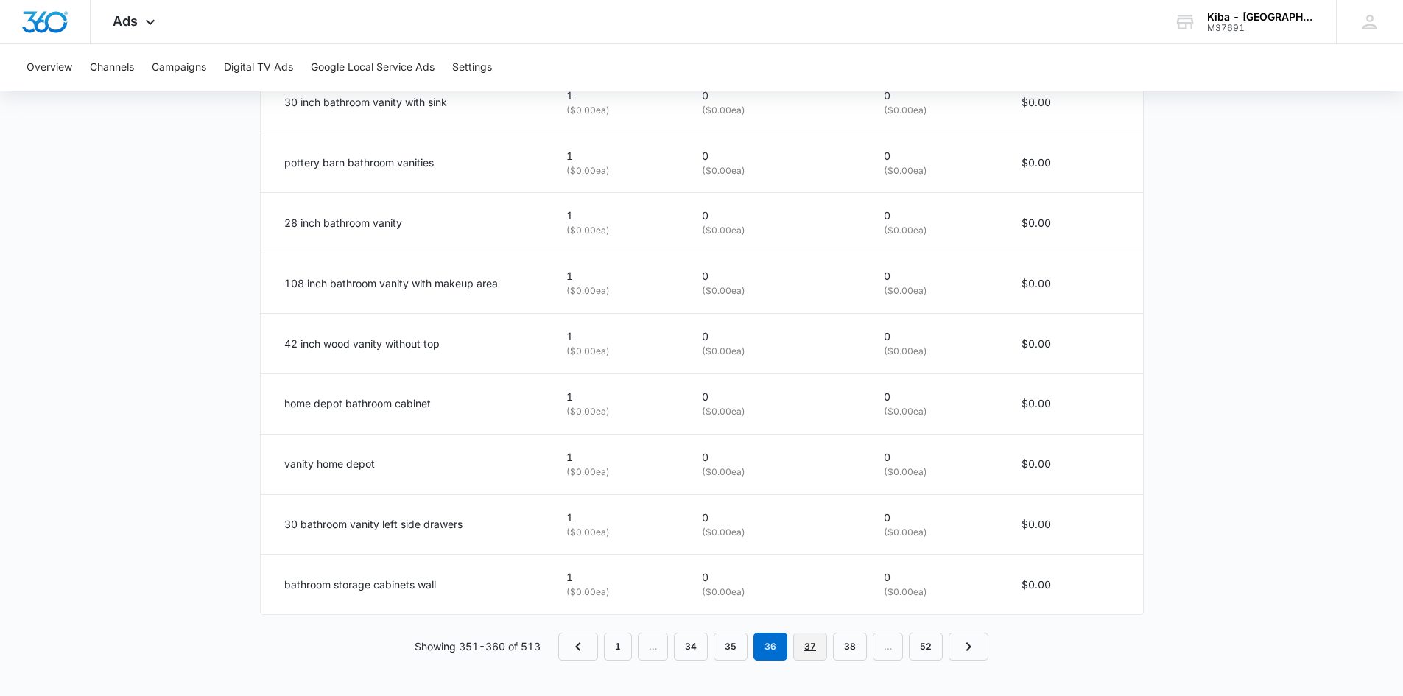
click at [814, 649] on link "37" at bounding box center [810, 647] width 34 height 28
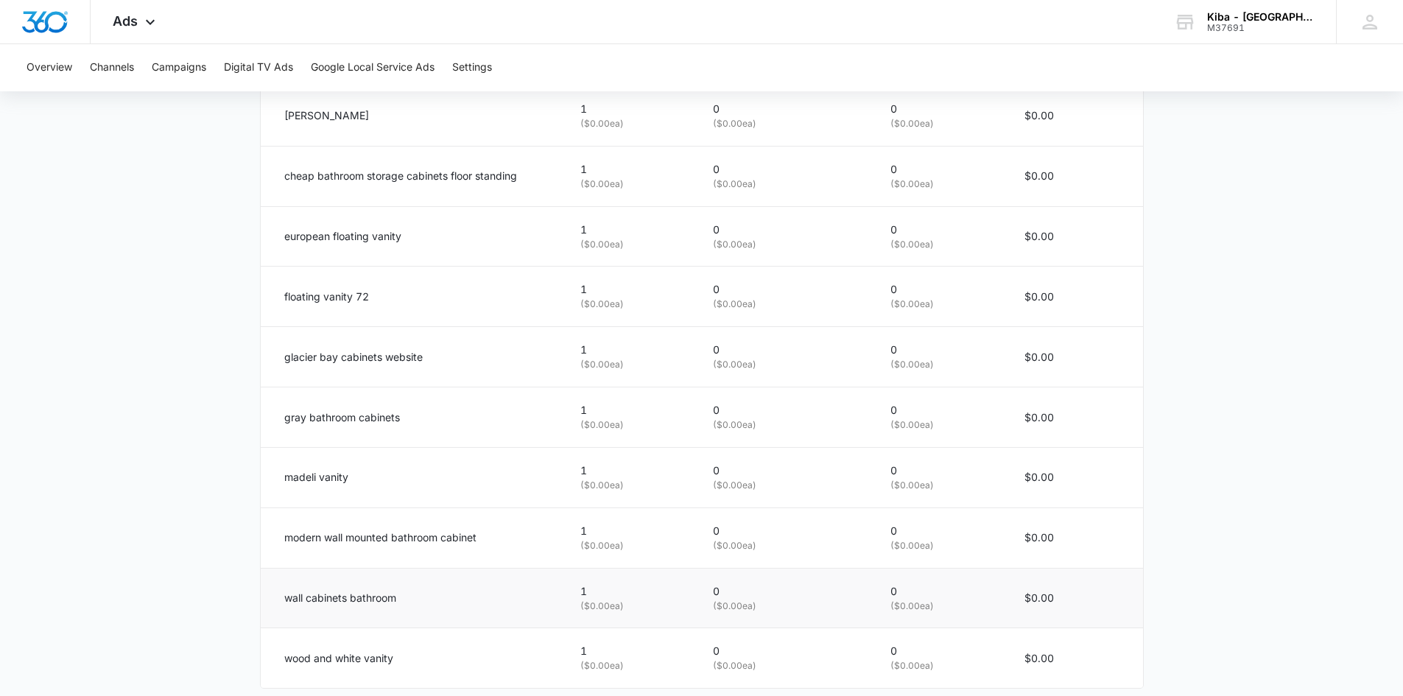
scroll to position [738, 0]
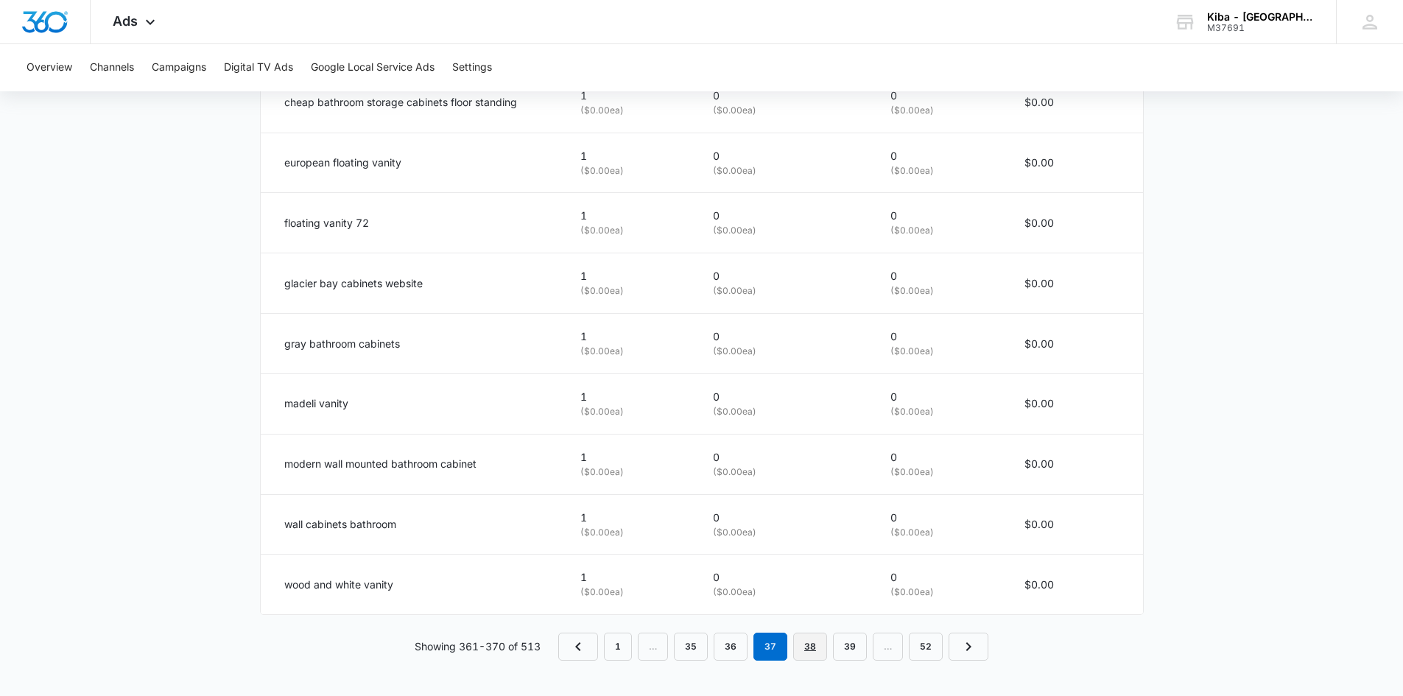
click at [811, 646] on link "38" at bounding box center [810, 647] width 34 height 28
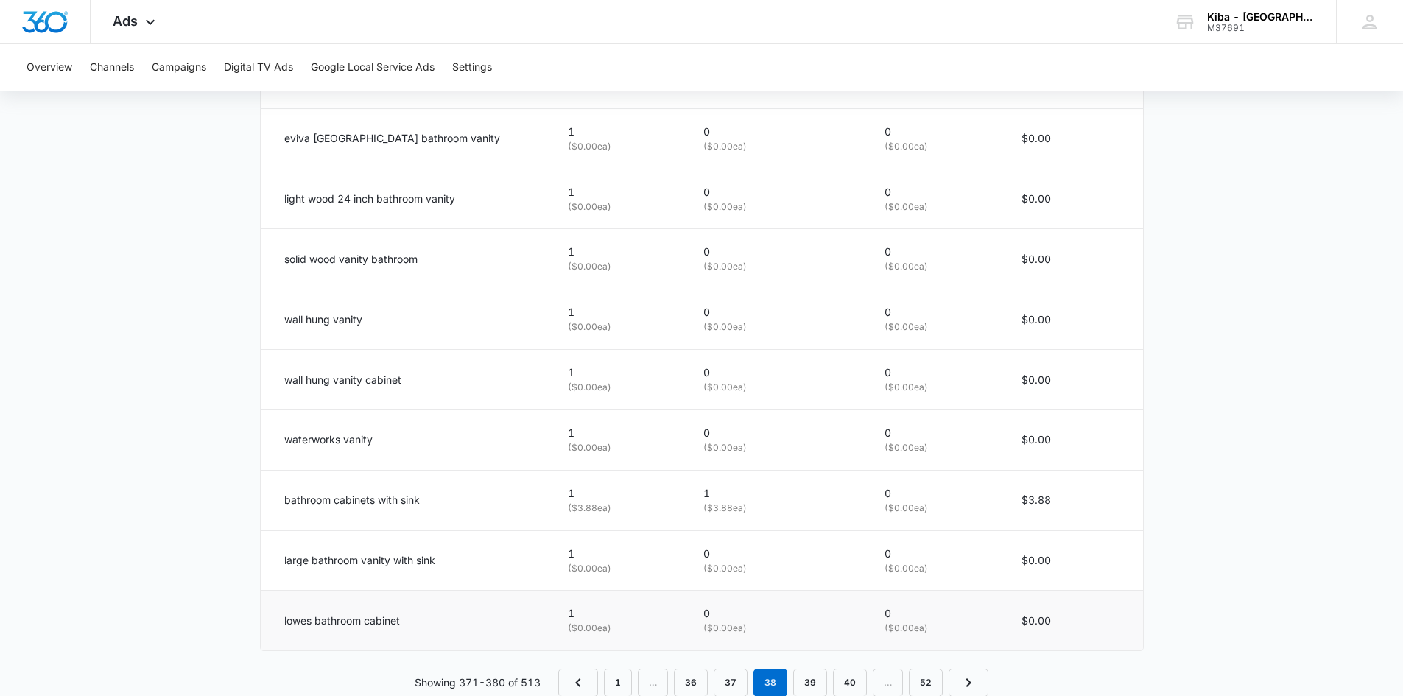
scroll to position [885, 0]
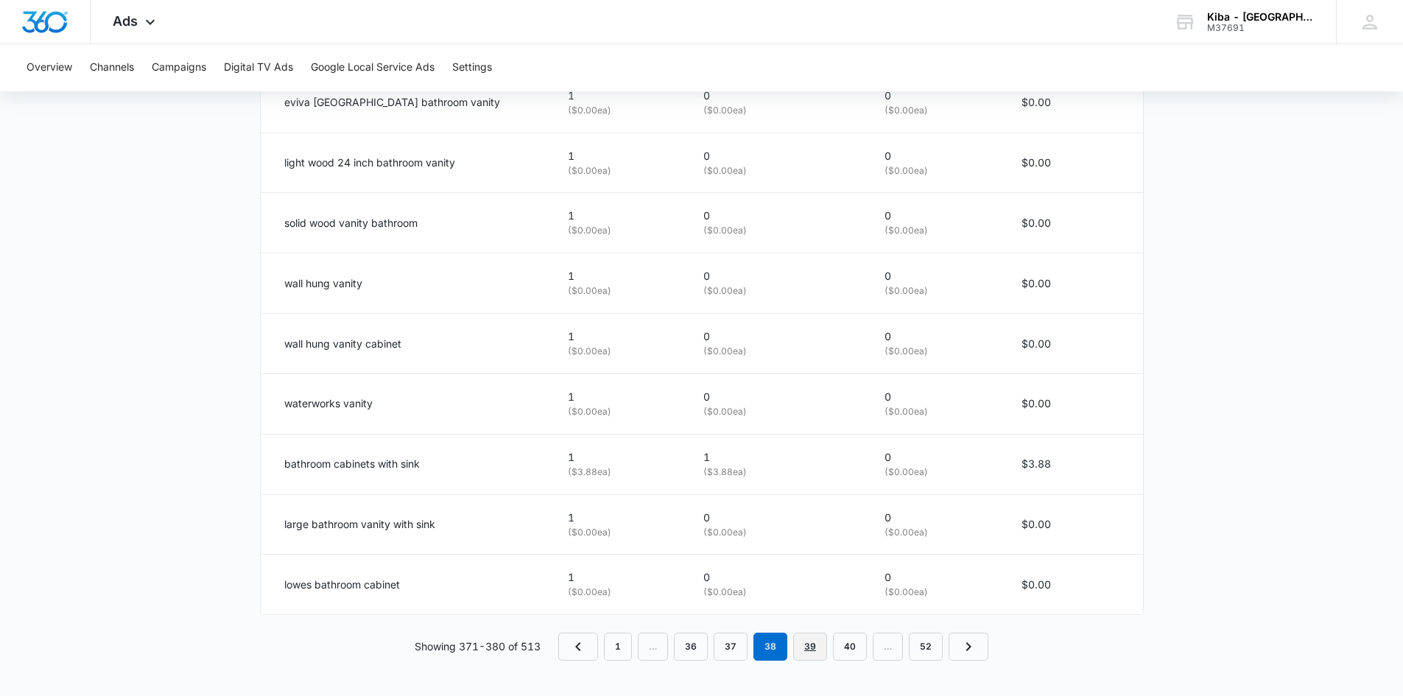
click at [814, 641] on link "39" at bounding box center [810, 647] width 34 height 28
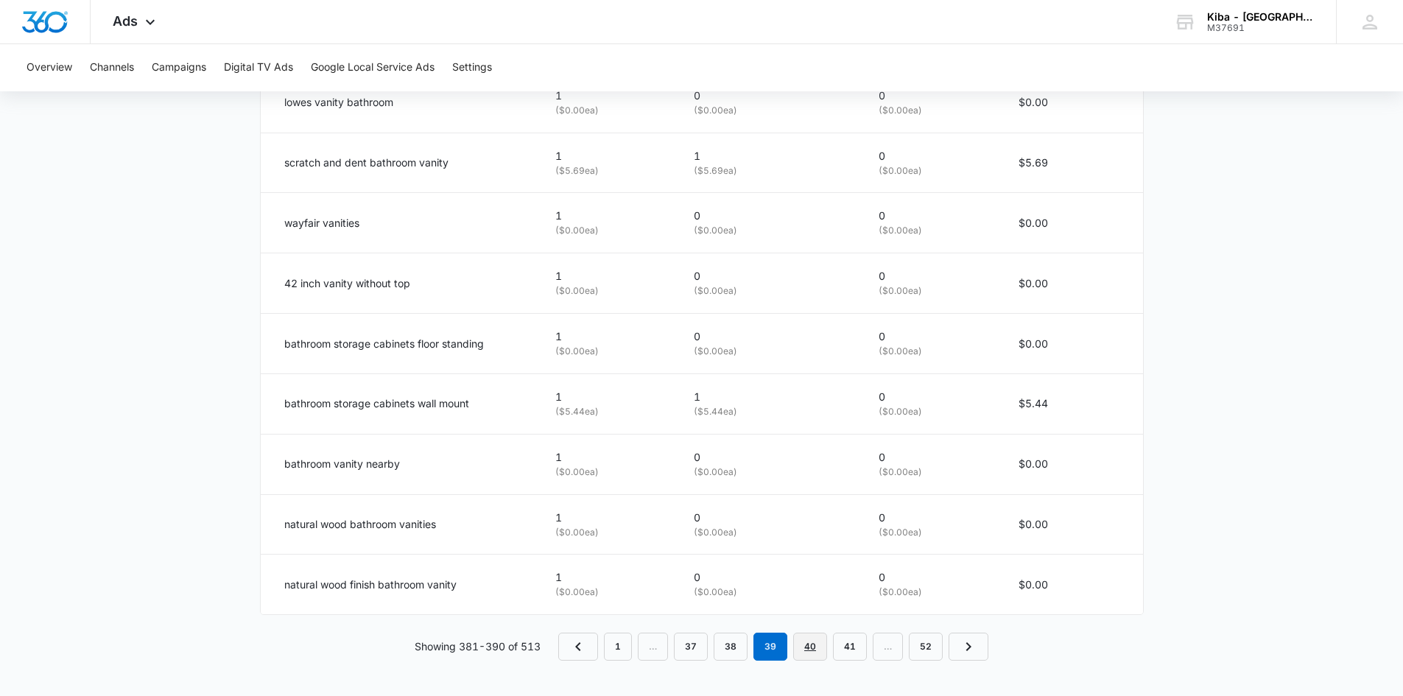
click at [815, 644] on link "40" at bounding box center [810, 647] width 34 height 28
click at [811, 647] on link "41" at bounding box center [810, 647] width 34 height 28
click at [806, 644] on link "42" at bounding box center [810, 647] width 34 height 28
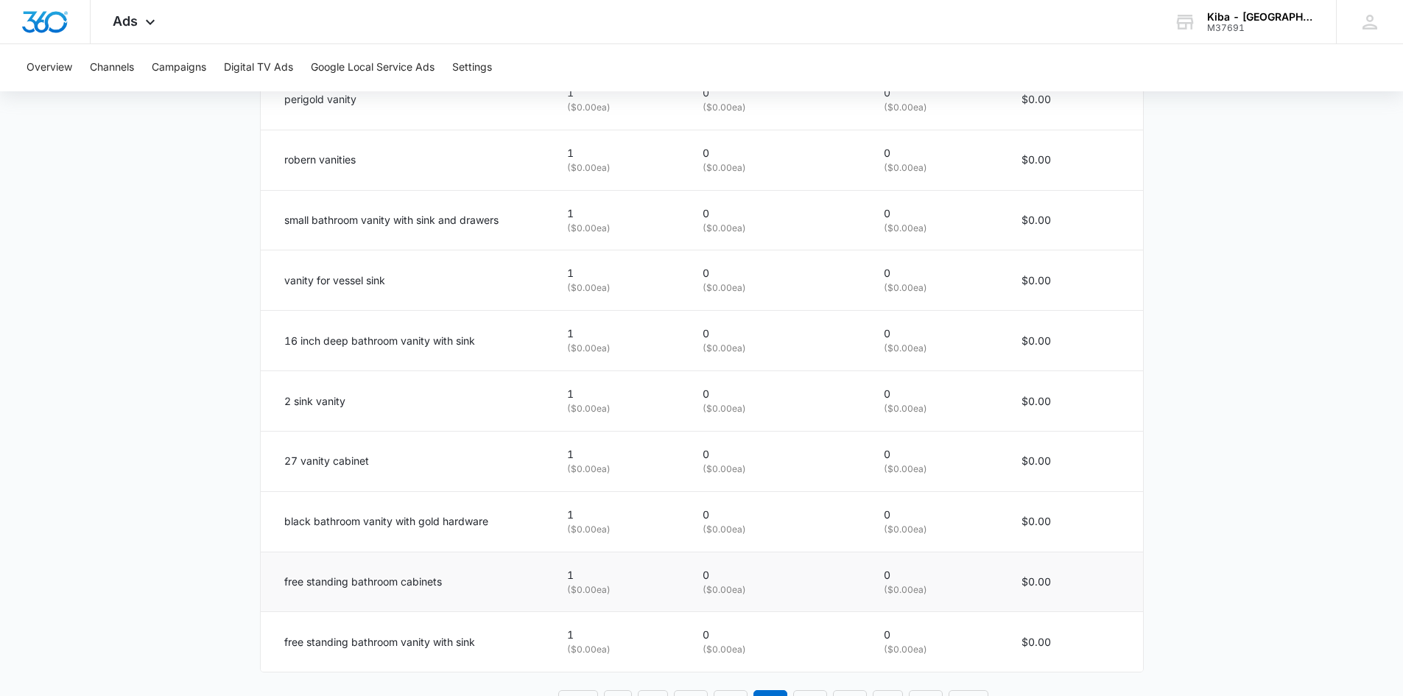
scroll to position [738, 0]
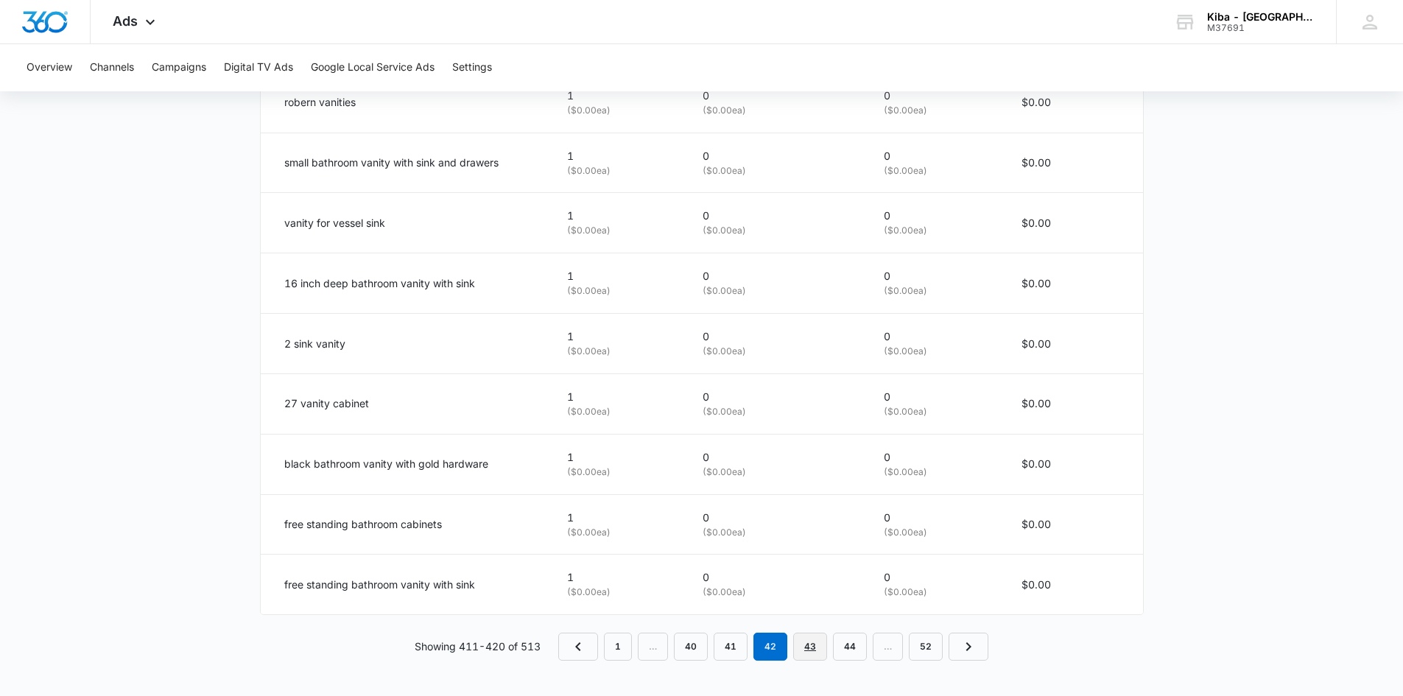
click at [815, 651] on link "43" at bounding box center [810, 647] width 34 height 28
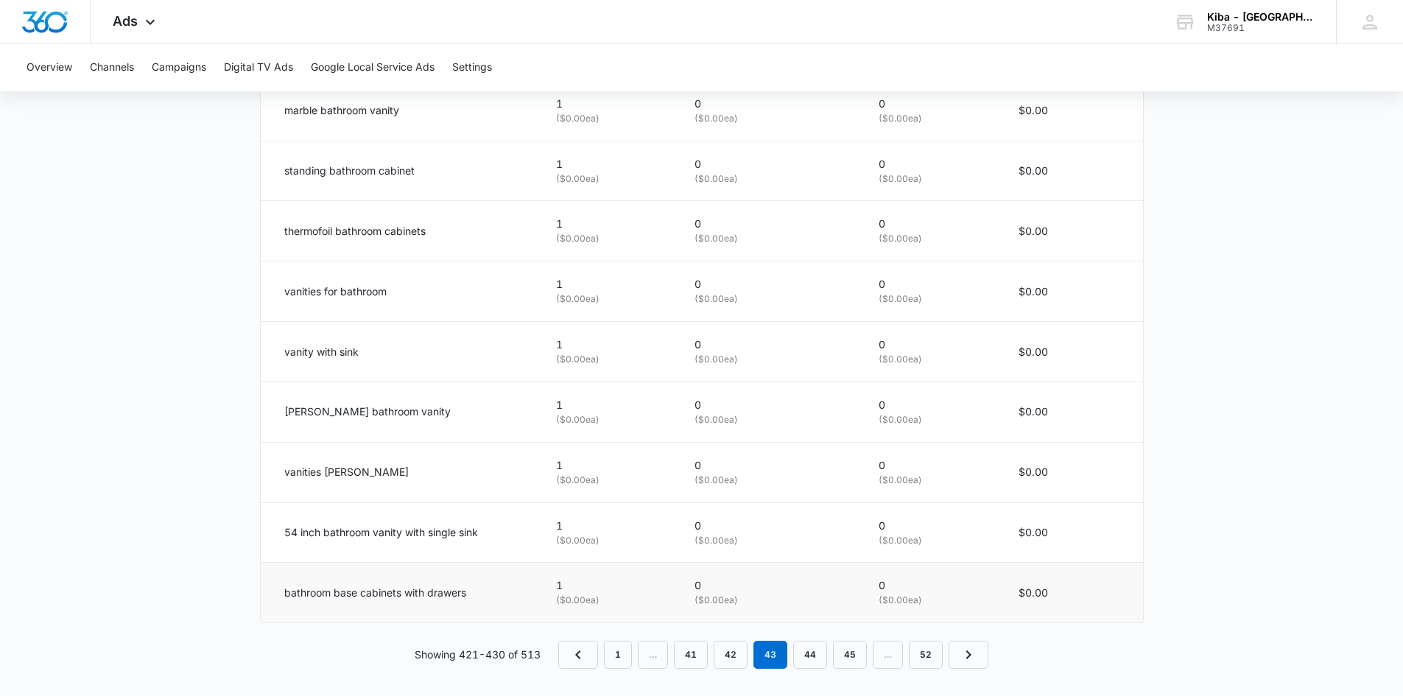
scroll to position [885, 0]
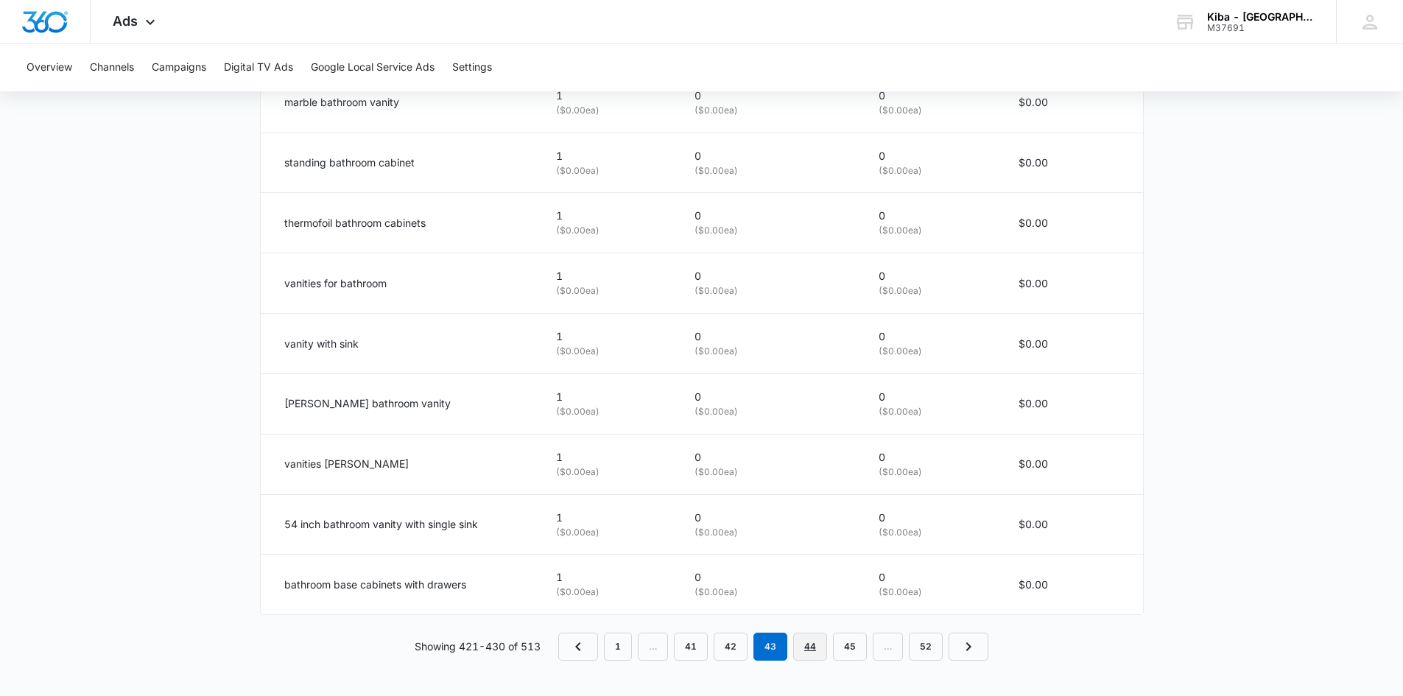
click at [819, 647] on link "44" at bounding box center [810, 647] width 34 height 28
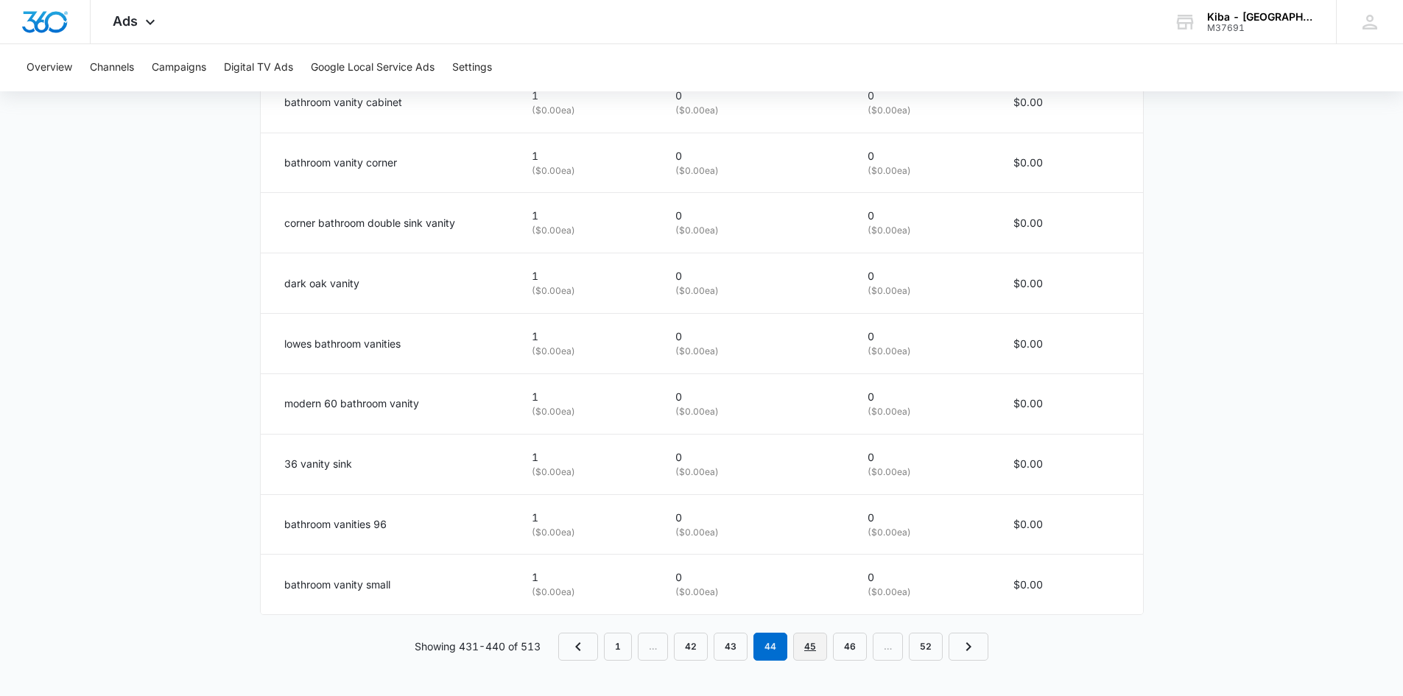
click at [806, 649] on link "45" at bounding box center [810, 647] width 34 height 28
click at [814, 647] on link "46" at bounding box center [810, 647] width 34 height 28
click at [815, 647] on link "47" at bounding box center [810, 647] width 34 height 28
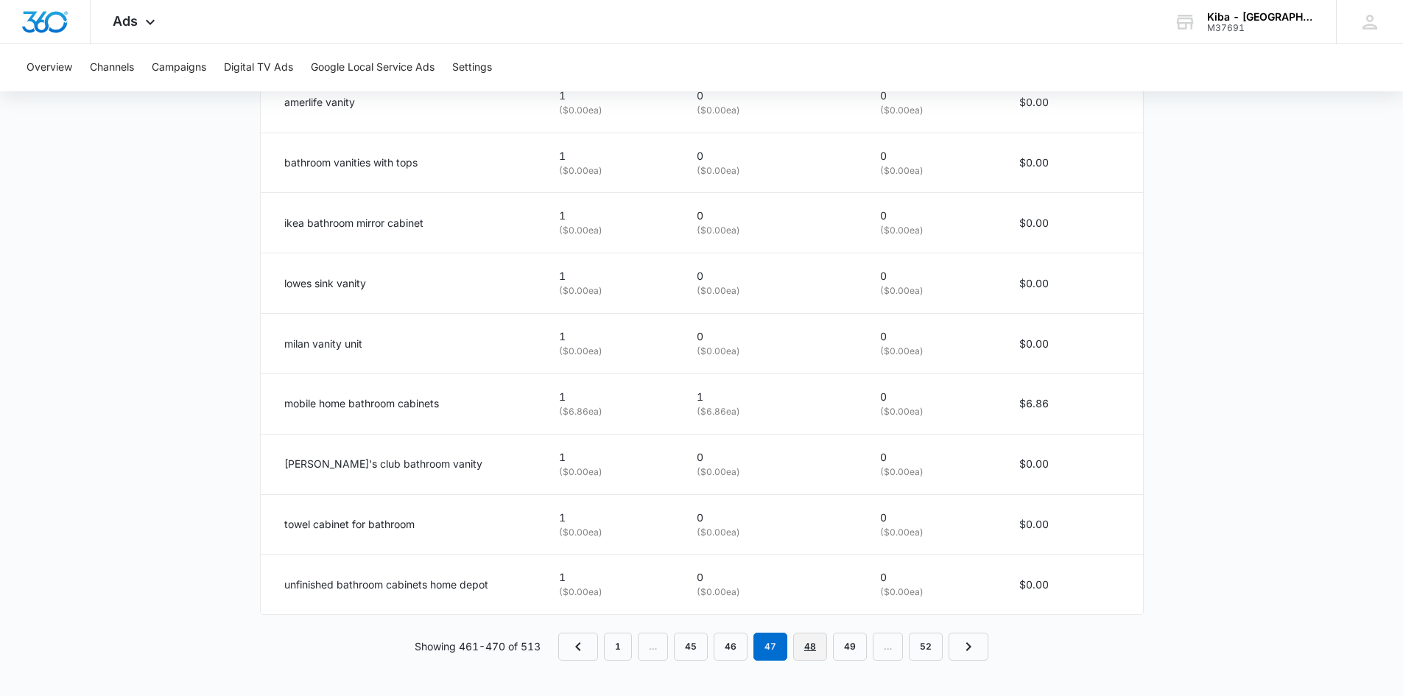
click at [801, 646] on link "48" at bounding box center [810, 647] width 34 height 28
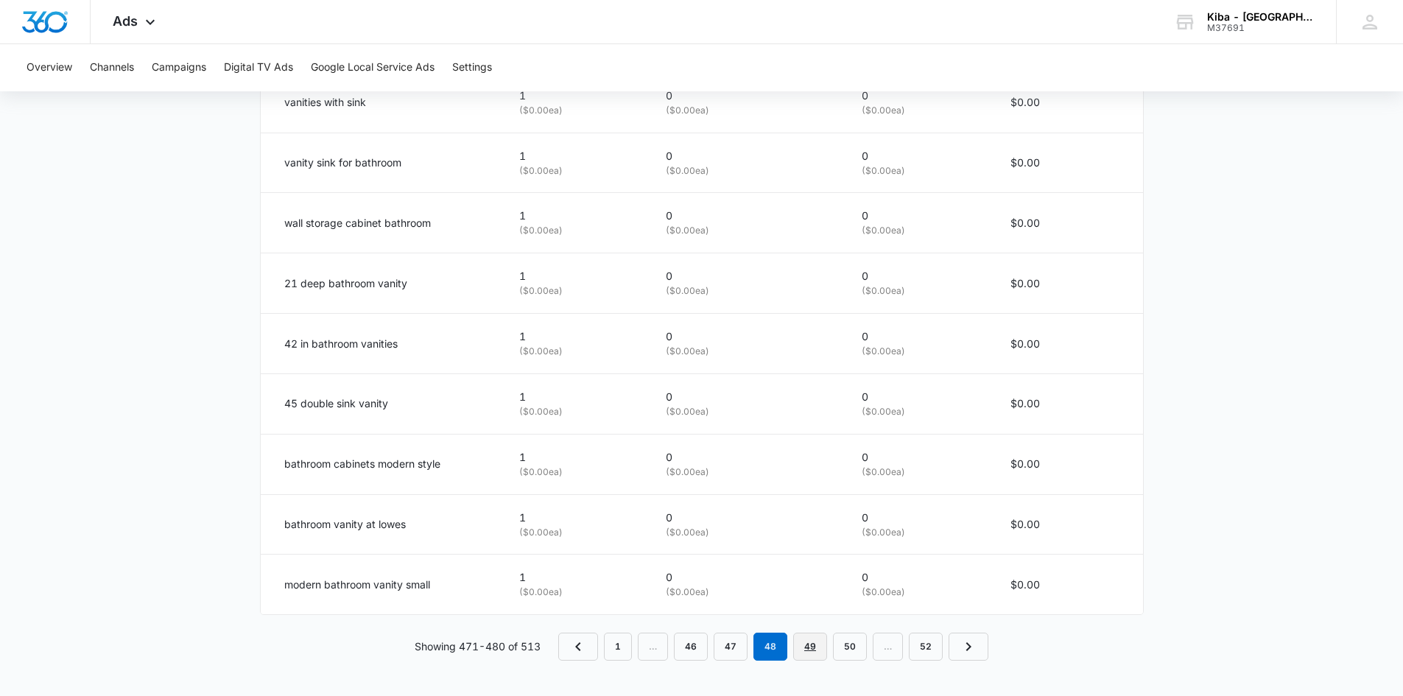
click at [808, 648] on link "49" at bounding box center [810, 647] width 34 height 28
click at [825, 646] on link "50" at bounding box center [828, 647] width 34 height 28
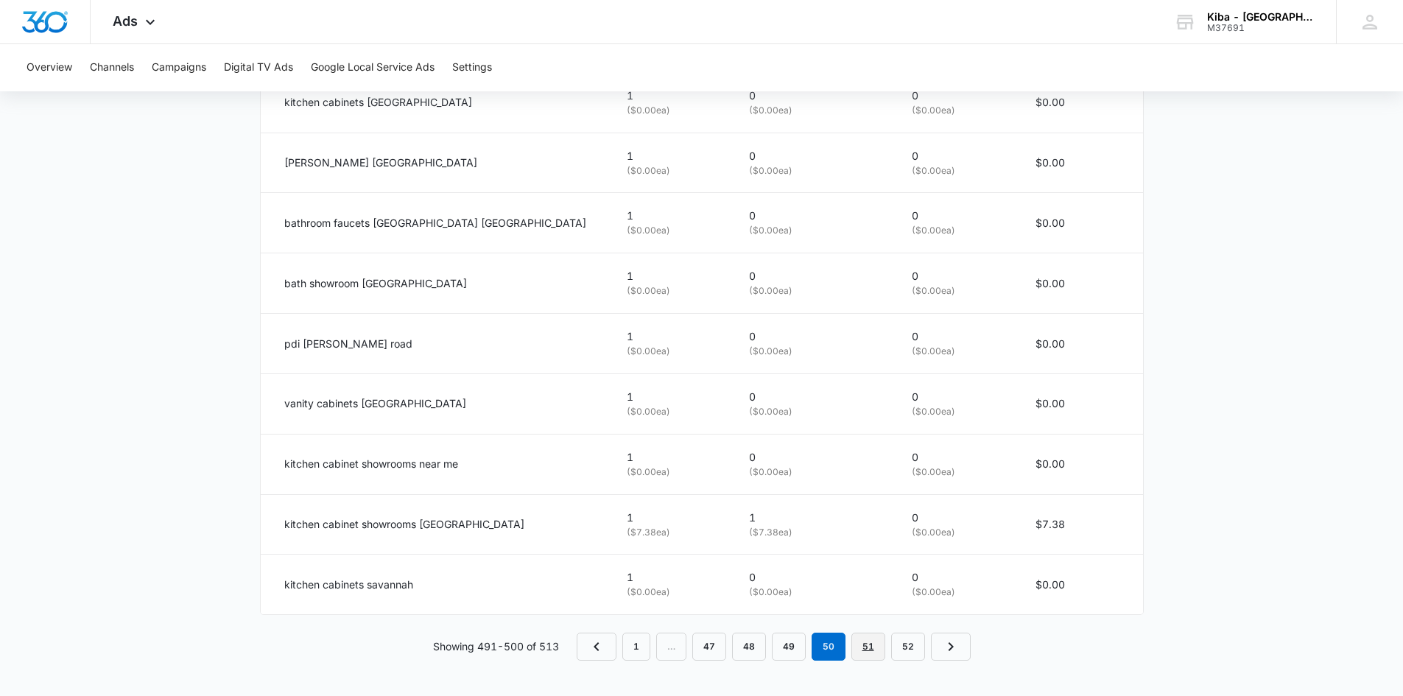
click at [868, 649] on link "51" at bounding box center [868, 647] width 34 height 28
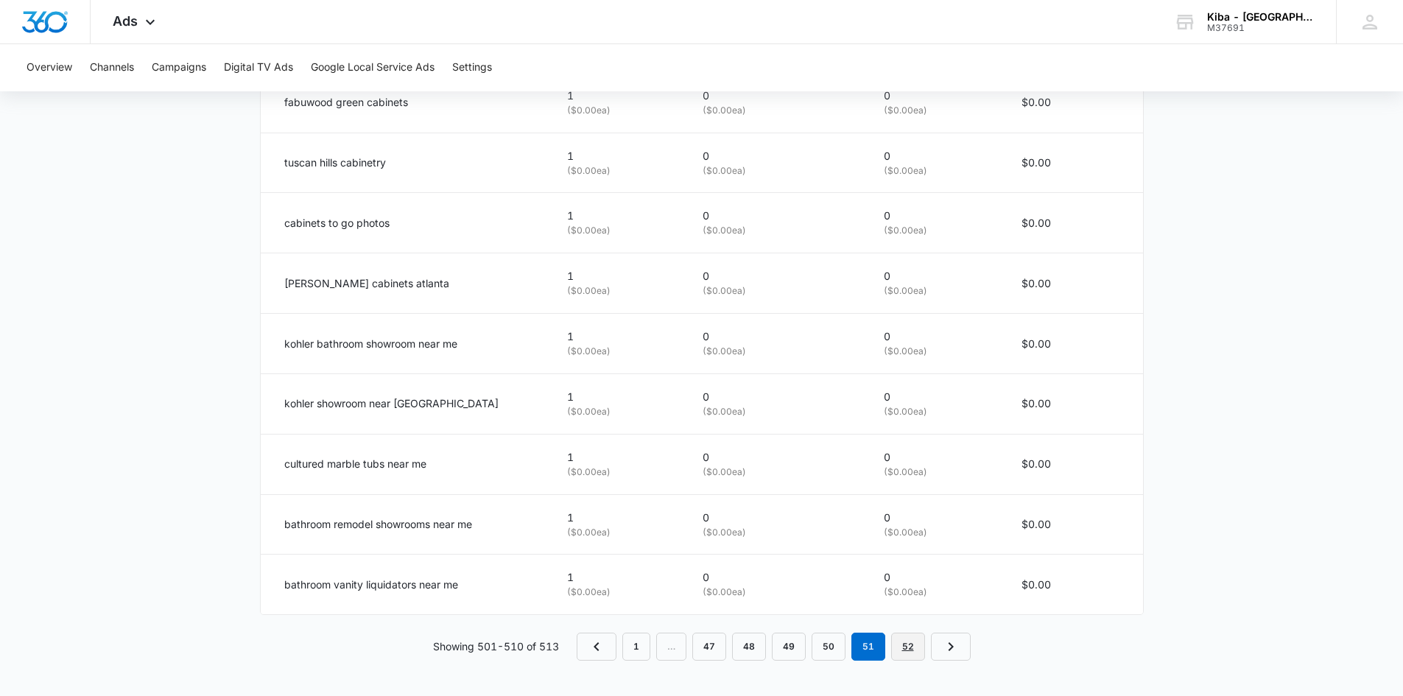
click at [904, 651] on link "52" at bounding box center [908, 647] width 34 height 28
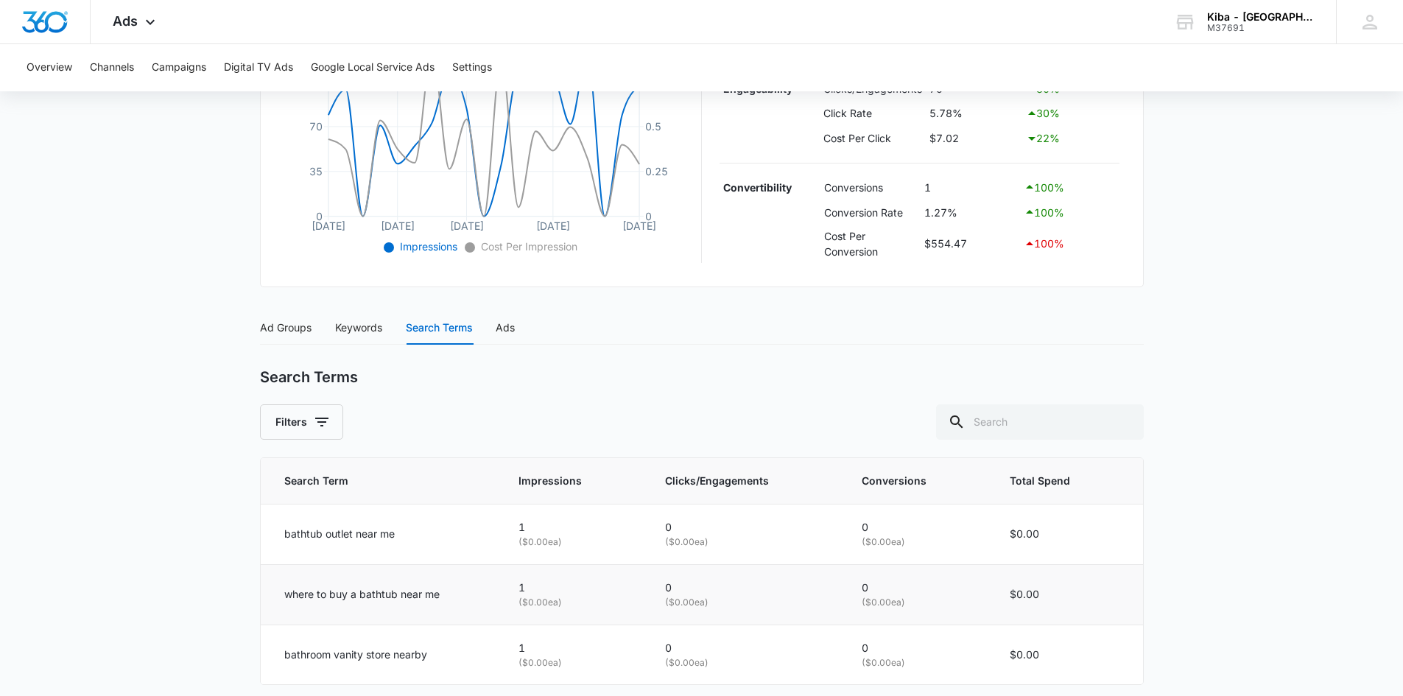
scroll to position [463, 0]
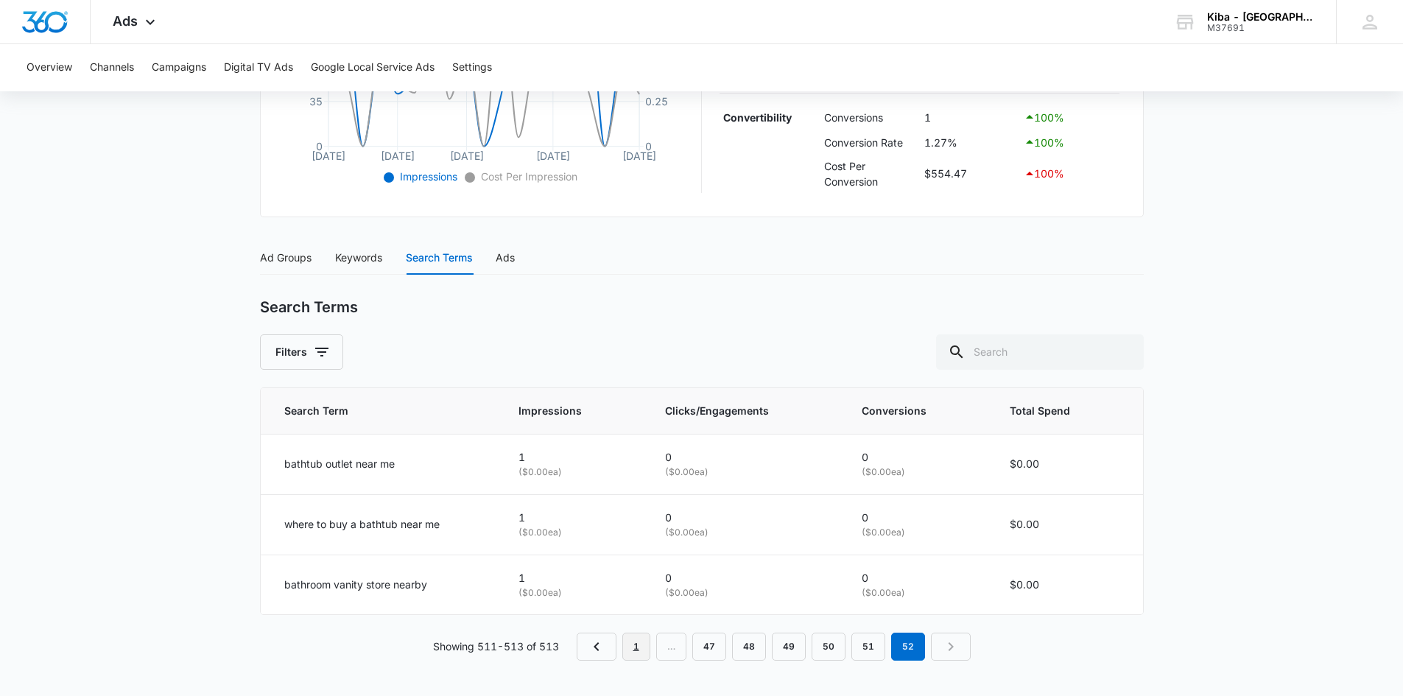
click at [630, 645] on link "1" at bounding box center [636, 647] width 28 height 28
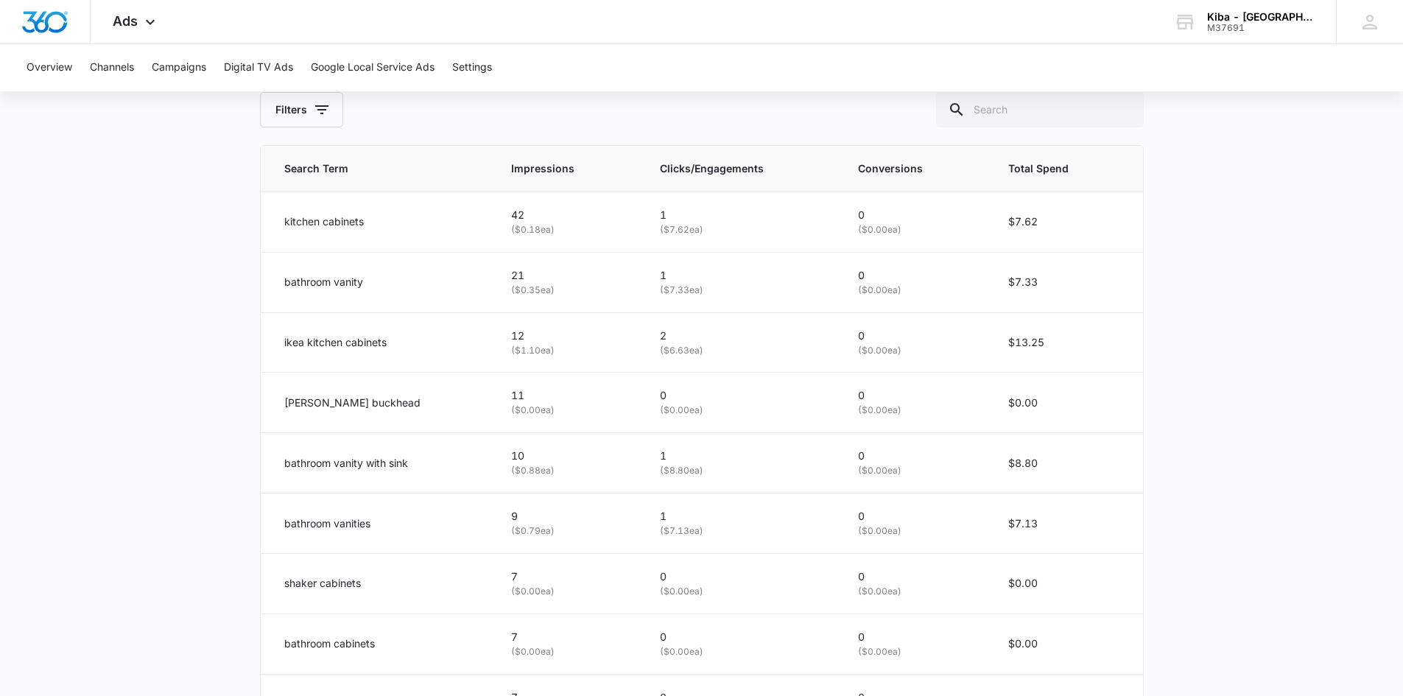
scroll to position [664, 0]
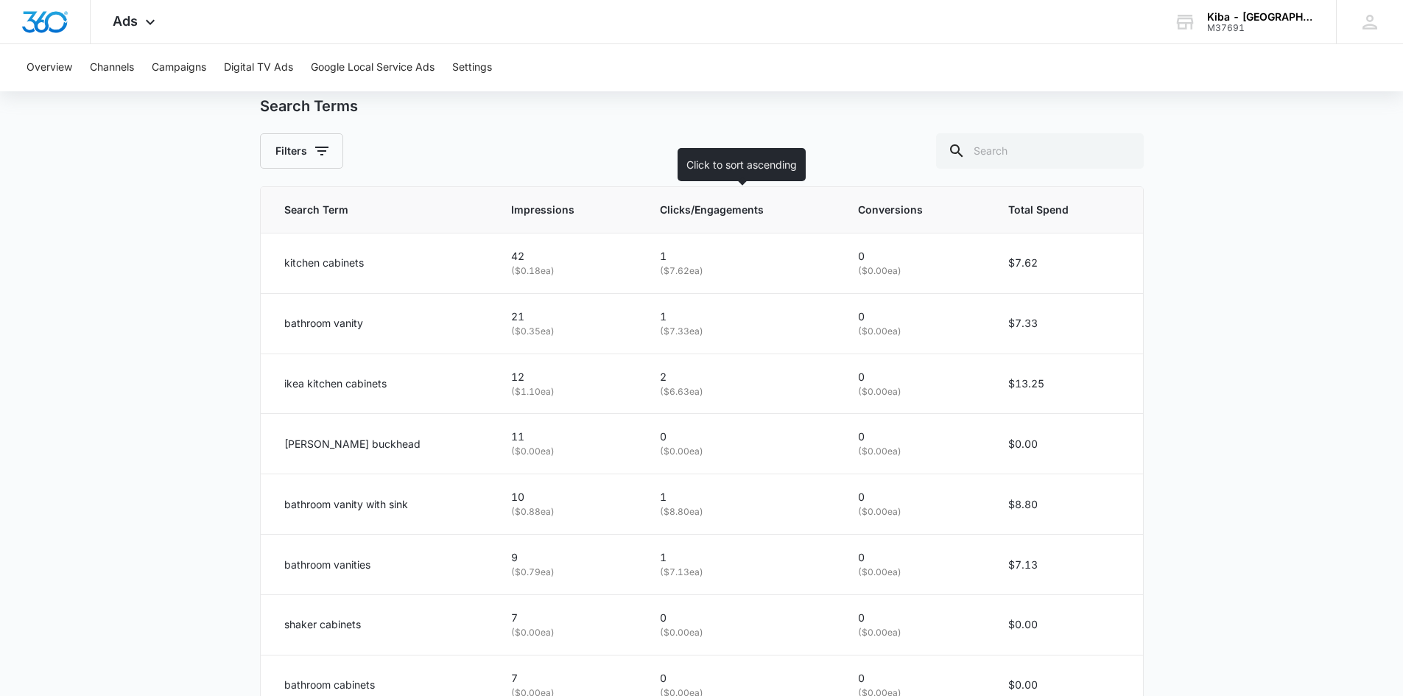
click at [674, 205] on span "Clicks/Engagements" at bounding box center [731, 210] width 142 height 16
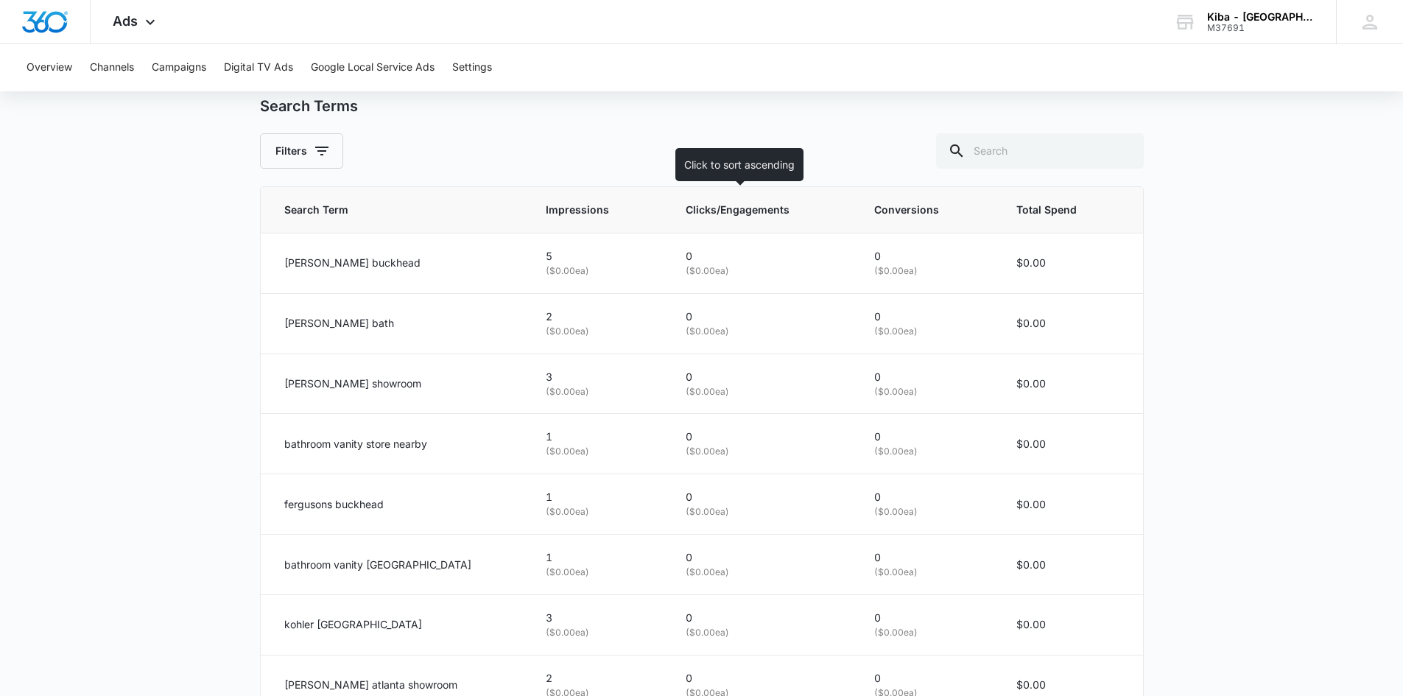
click at [688, 209] on span "Clicks/Engagements" at bounding box center [751, 210] width 131 height 16
click at [686, 209] on span "Clicks/Engagements" at bounding box center [751, 210] width 131 height 16
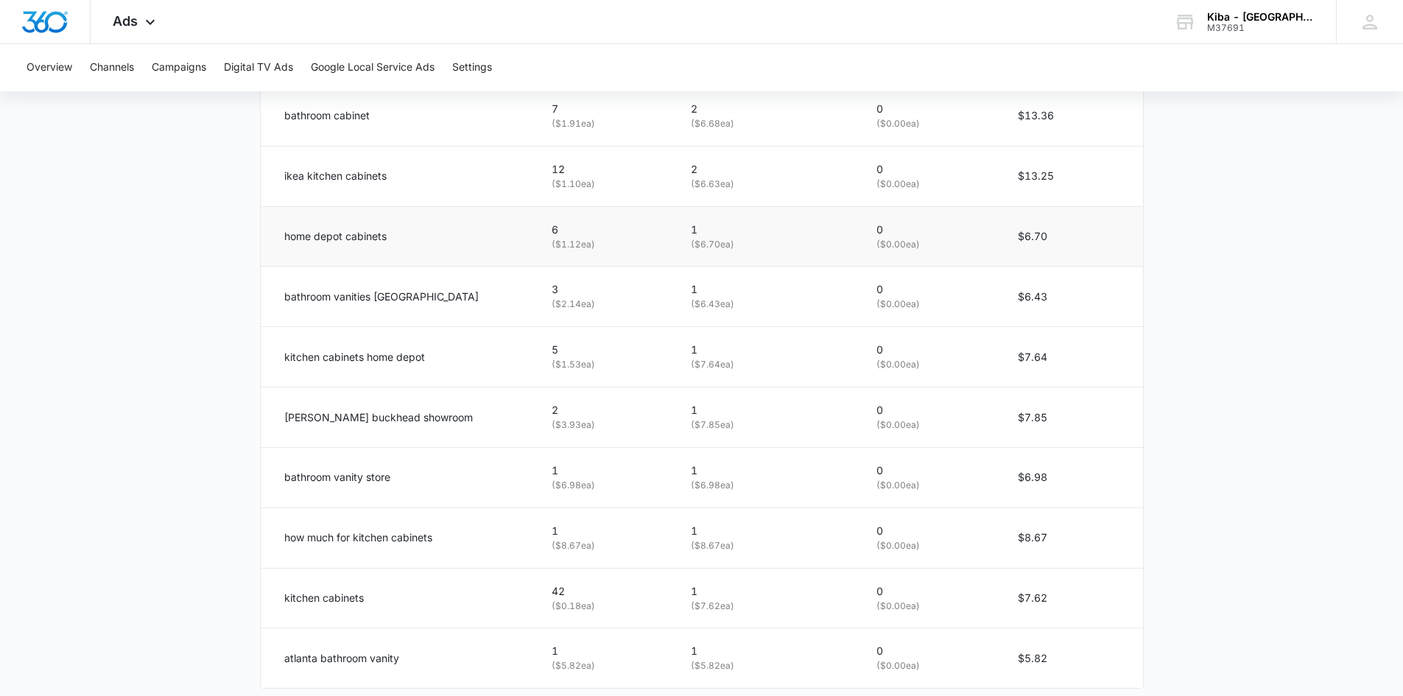
scroll to position [885, 0]
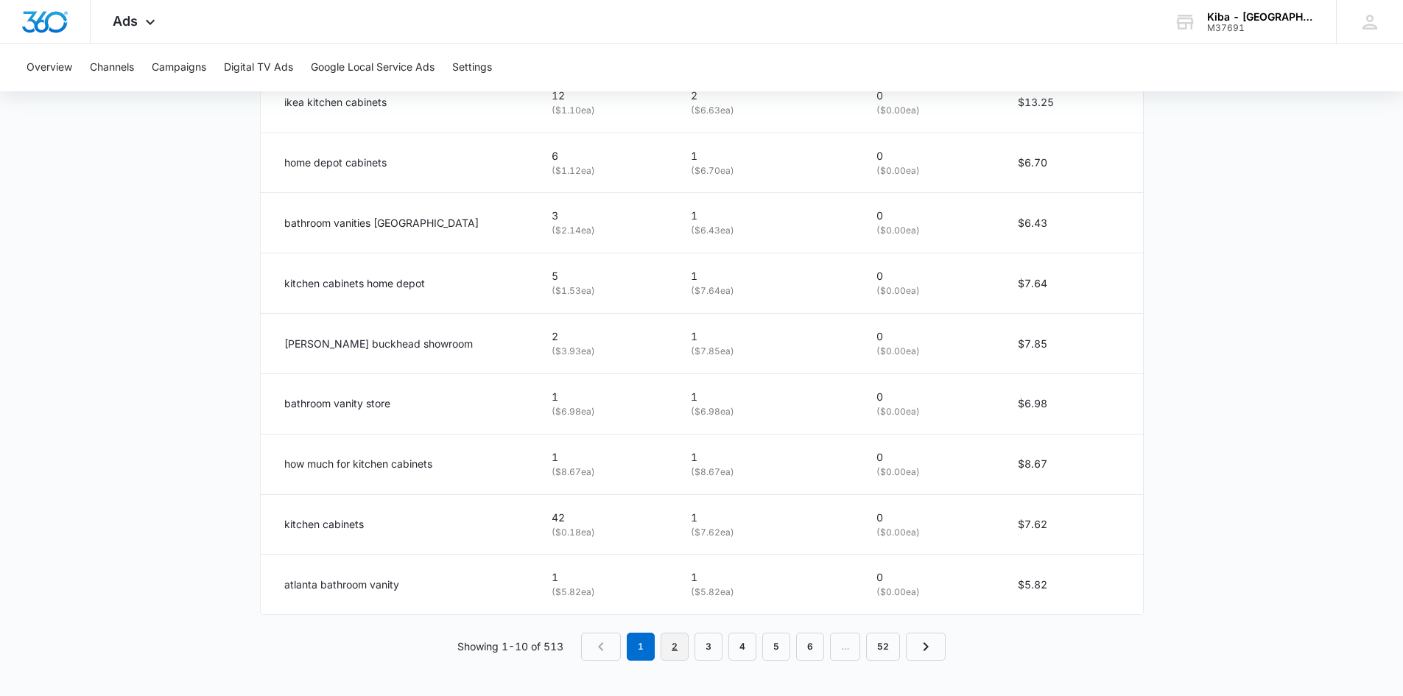
click at [676, 647] on link "2" at bounding box center [675, 647] width 28 height 28
click at [709, 646] on link "3" at bounding box center [712, 647] width 28 height 28
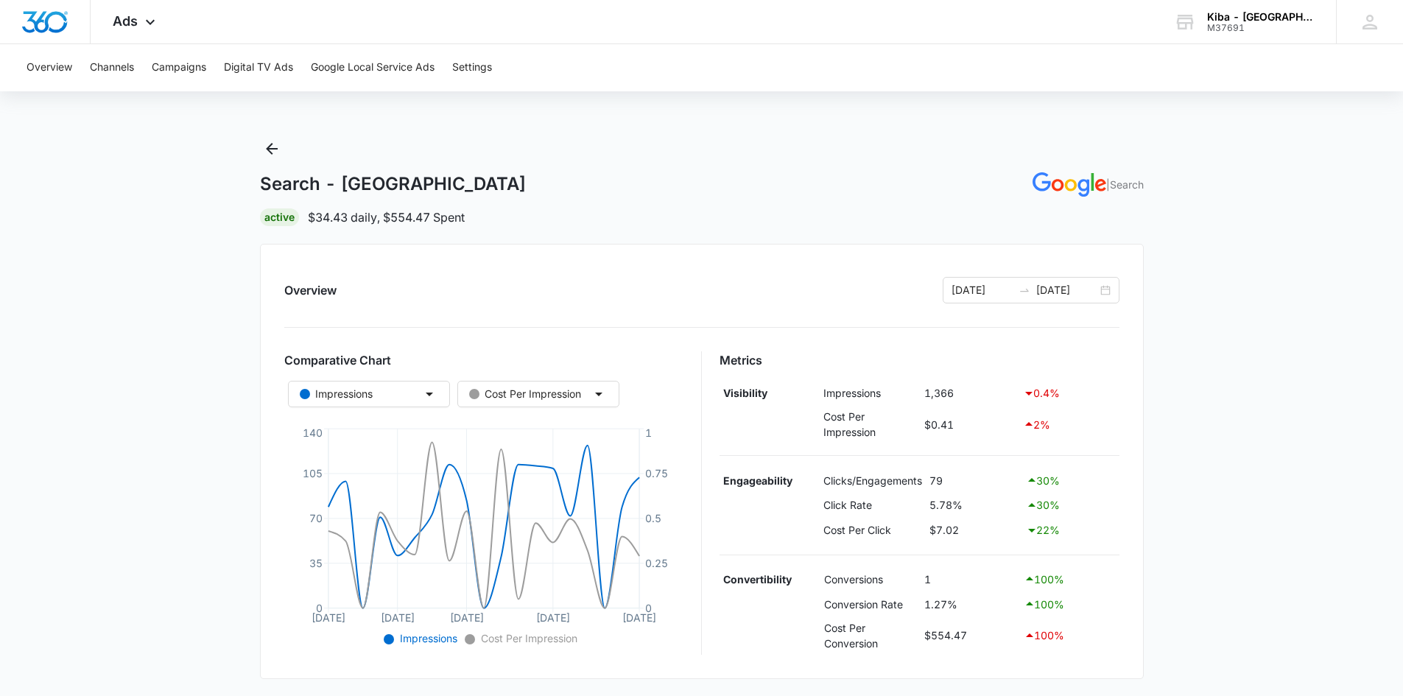
scroll to position [0, 0]
